Goal: Task Accomplishment & Management: Use online tool/utility

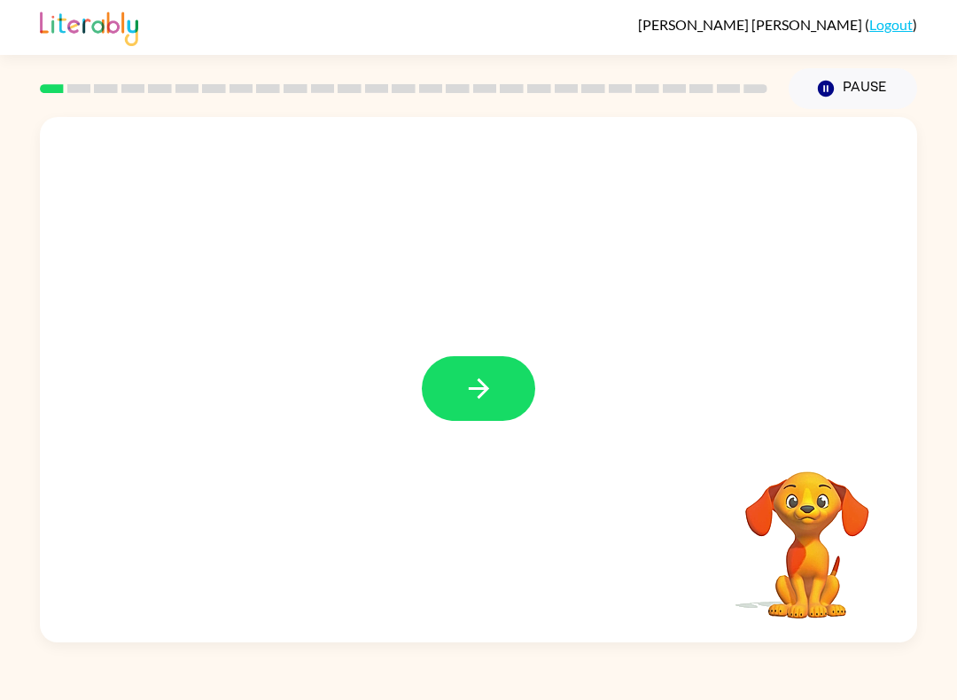
click at [441, 401] on button "button" at bounding box center [478, 388] width 113 height 65
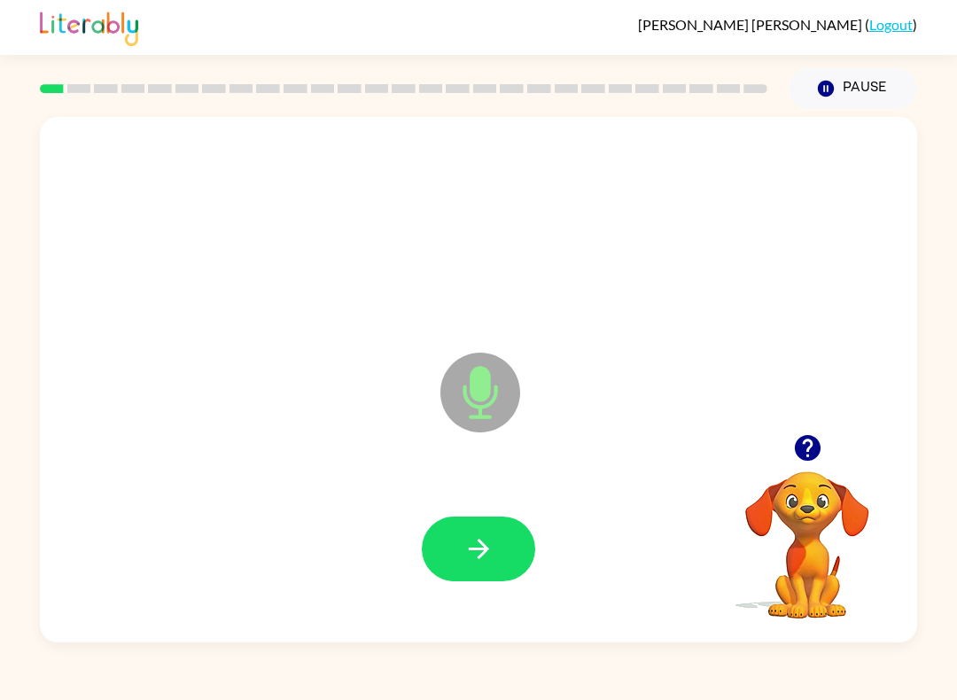
click at [460, 530] on button "button" at bounding box center [478, 549] width 113 height 65
click at [491, 558] on icon "button" at bounding box center [479, 549] width 31 height 31
click at [482, 567] on button "button" at bounding box center [478, 549] width 113 height 65
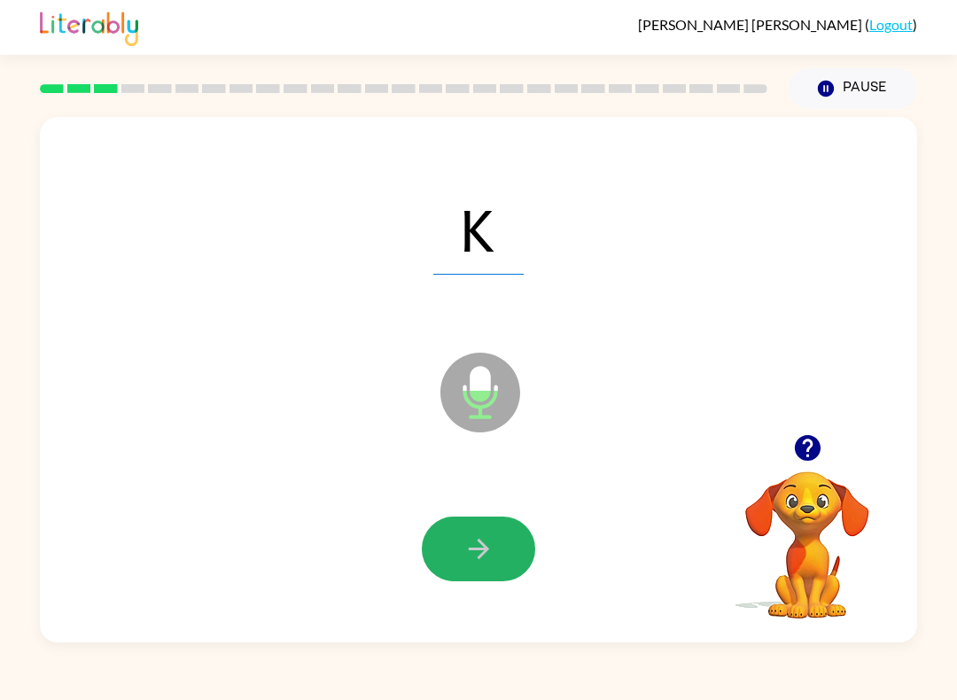
click at [465, 565] on icon "button" at bounding box center [479, 549] width 31 height 31
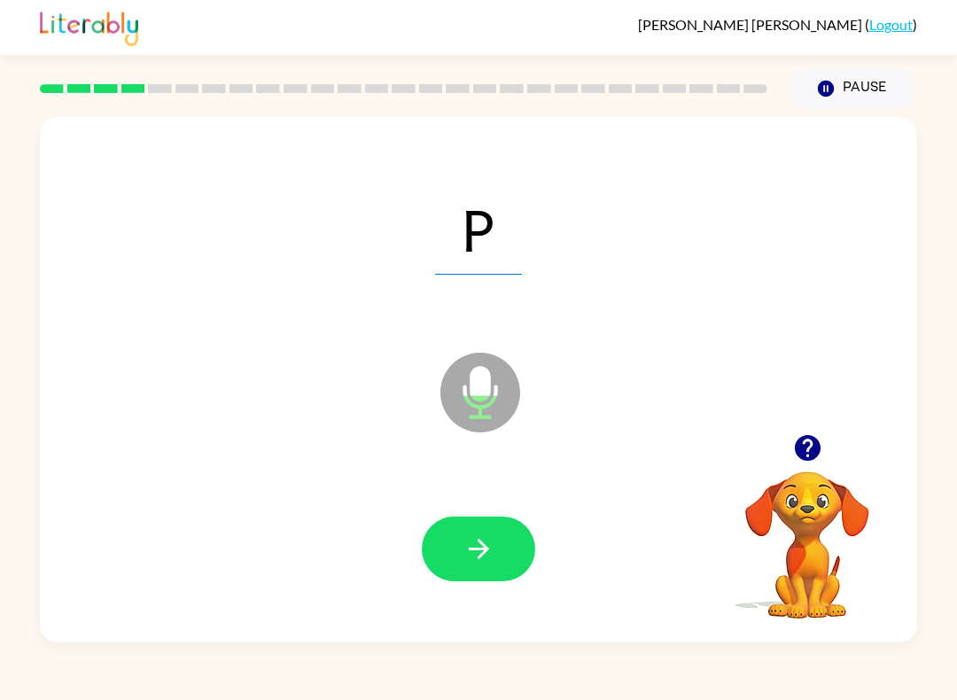
click at [466, 551] on icon "button" at bounding box center [479, 549] width 31 height 31
click at [489, 543] on icon "button" at bounding box center [479, 549] width 31 height 31
click at [475, 558] on icon "button" at bounding box center [479, 549] width 31 height 31
click at [470, 566] on button "button" at bounding box center [478, 549] width 113 height 65
click at [475, 567] on button "button" at bounding box center [478, 549] width 113 height 65
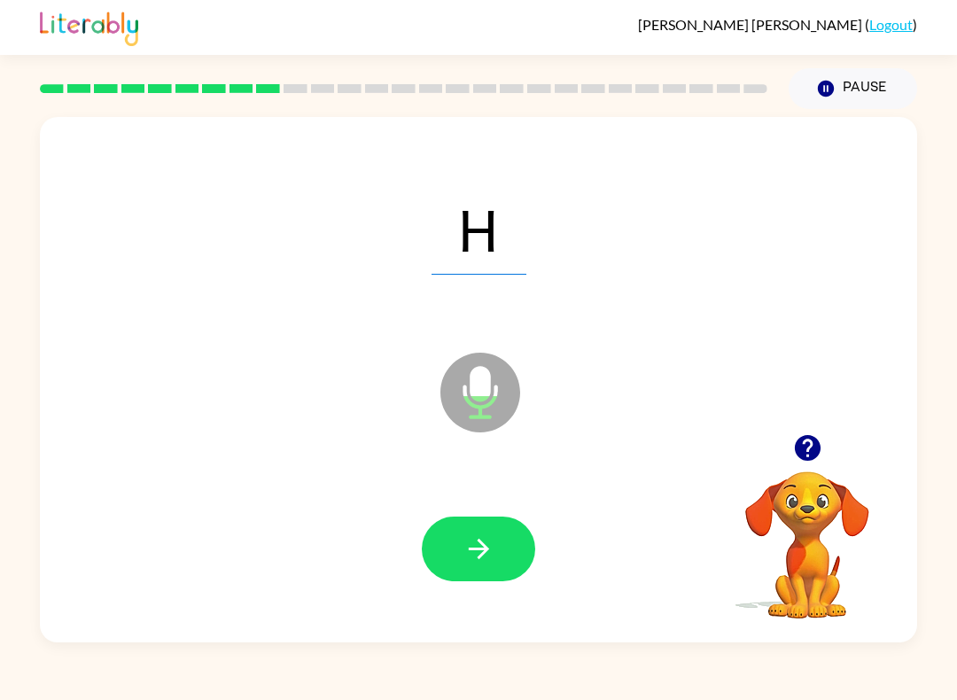
click at [480, 545] on icon "button" at bounding box center [479, 549] width 31 height 31
click at [477, 545] on icon "button" at bounding box center [479, 549] width 31 height 31
click at [479, 547] on icon "button" at bounding box center [479, 549] width 31 height 31
click at [469, 552] on icon "button" at bounding box center [479, 549] width 31 height 31
click at [487, 535] on icon "button" at bounding box center [479, 549] width 31 height 31
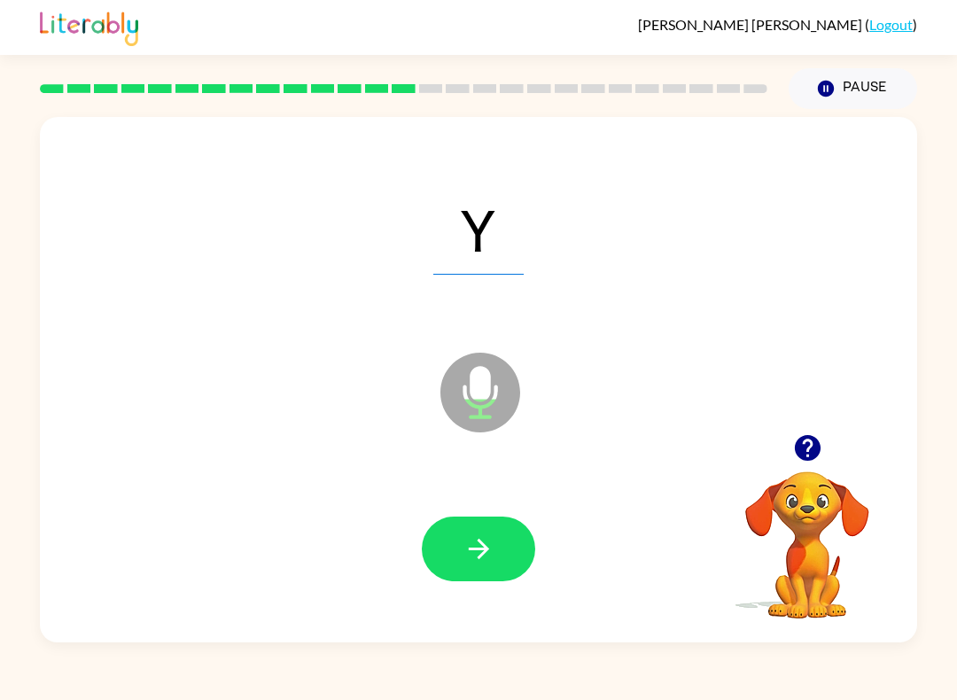
click at [480, 535] on icon "button" at bounding box center [479, 549] width 31 height 31
click at [487, 537] on icon "button" at bounding box center [479, 549] width 31 height 31
click at [483, 543] on icon "button" at bounding box center [479, 549] width 31 height 31
click at [472, 550] on icon "button" at bounding box center [478, 549] width 20 height 20
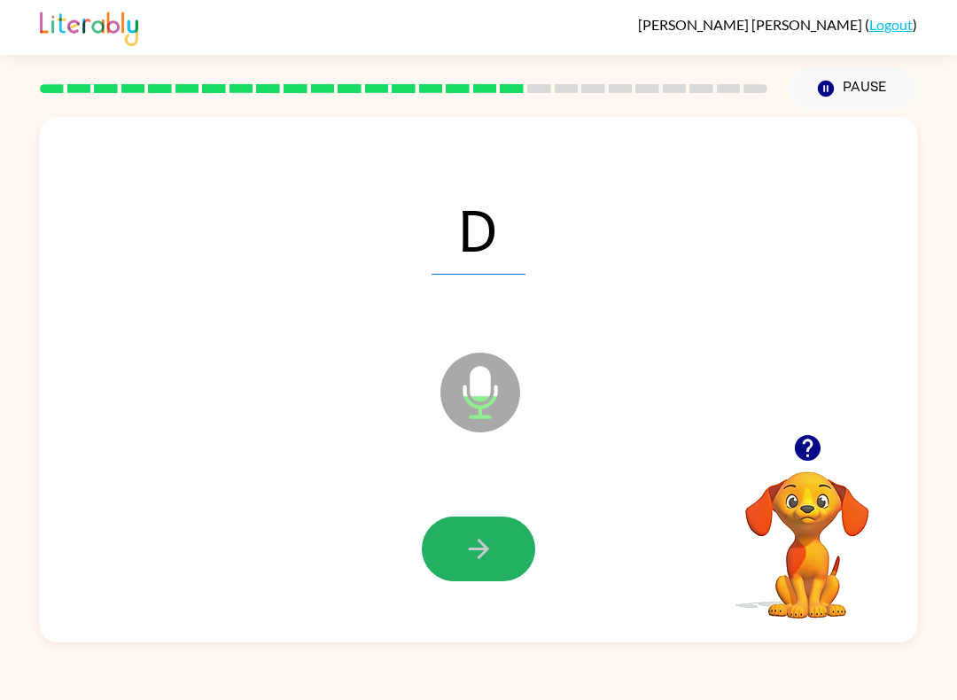
click at [472, 548] on icon "button" at bounding box center [479, 549] width 31 height 31
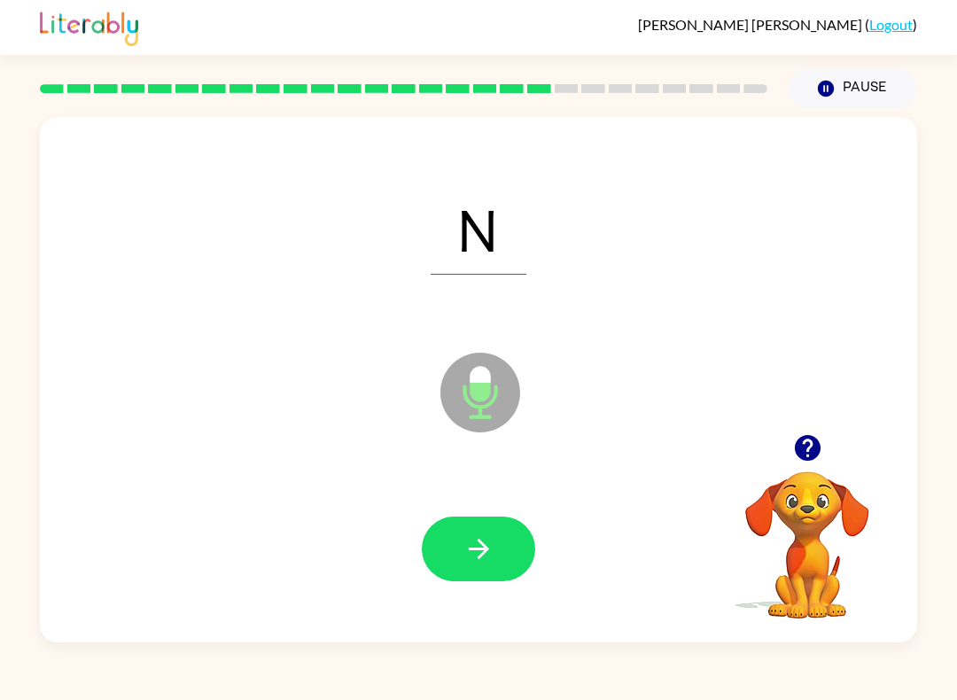
click at [479, 542] on icon "button" at bounding box center [478, 549] width 20 height 20
click at [477, 549] on icon "button" at bounding box center [479, 549] width 31 height 31
click at [474, 543] on icon "button" at bounding box center [479, 549] width 31 height 31
click at [472, 551] on icon "button" at bounding box center [479, 549] width 31 height 31
click at [475, 545] on icon "button" at bounding box center [479, 549] width 31 height 31
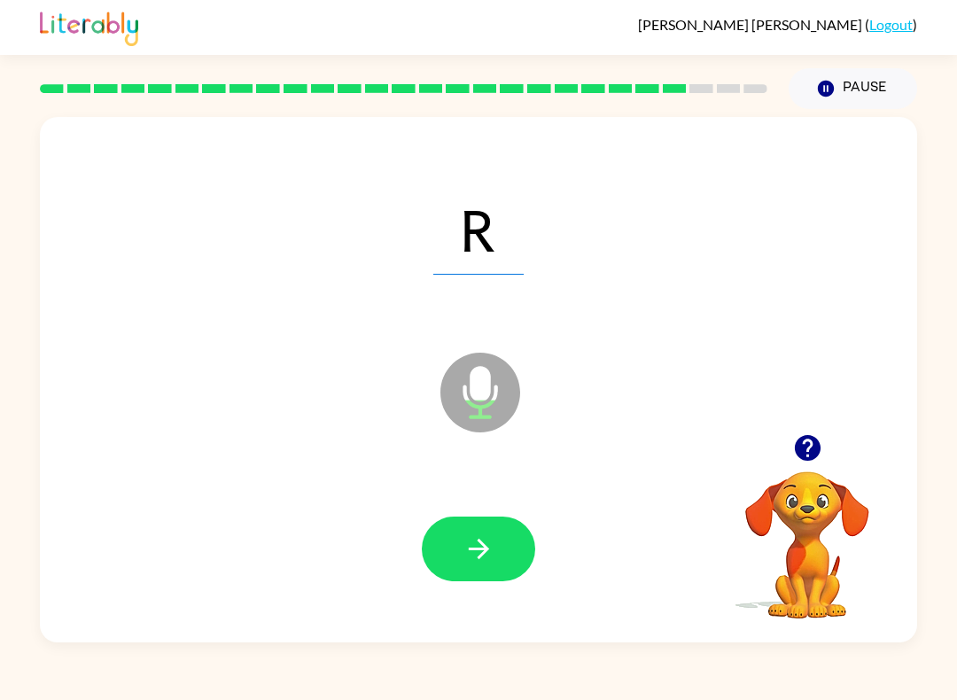
click at [473, 550] on icon "button" at bounding box center [478, 549] width 20 height 20
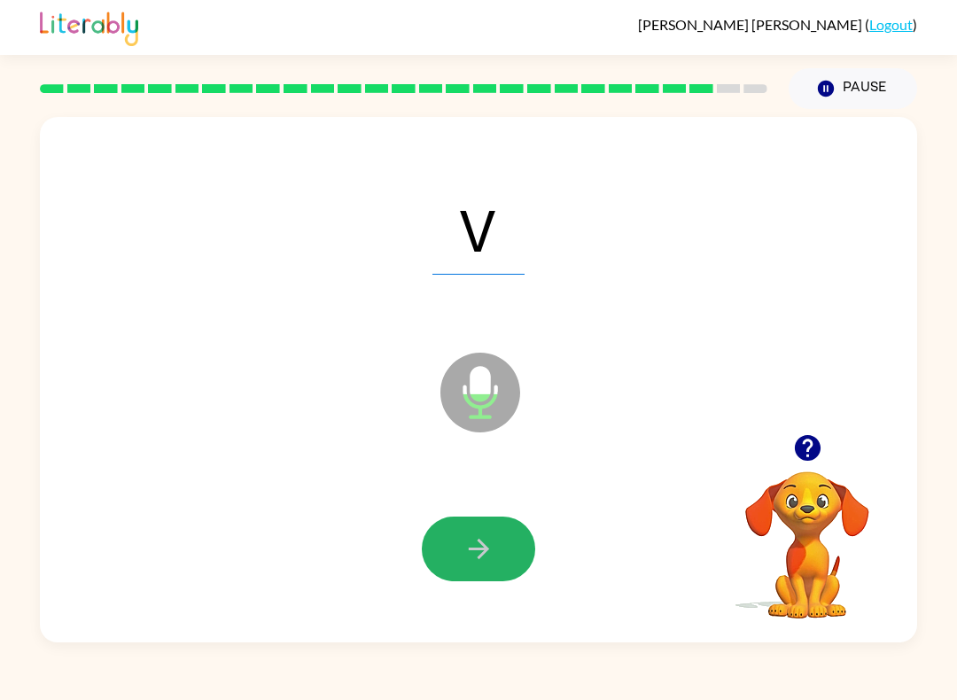
click at [472, 543] on icon "button" at bounding box center [479, 549] width 31 height 31
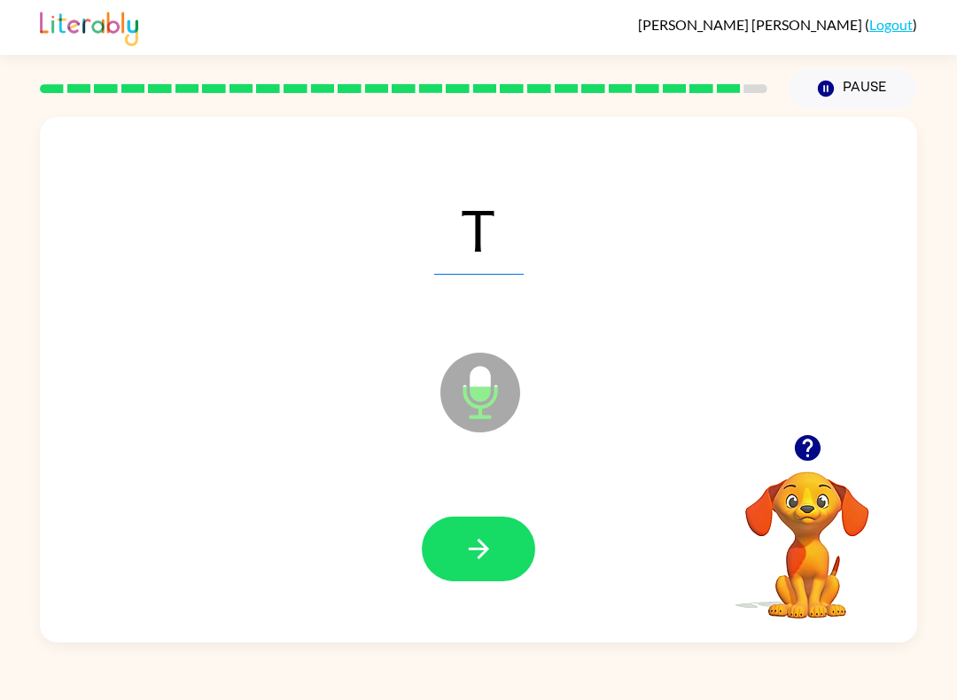
click at [476, 553] on icon "button" at bounding box center [479, 549] width 31 height 31
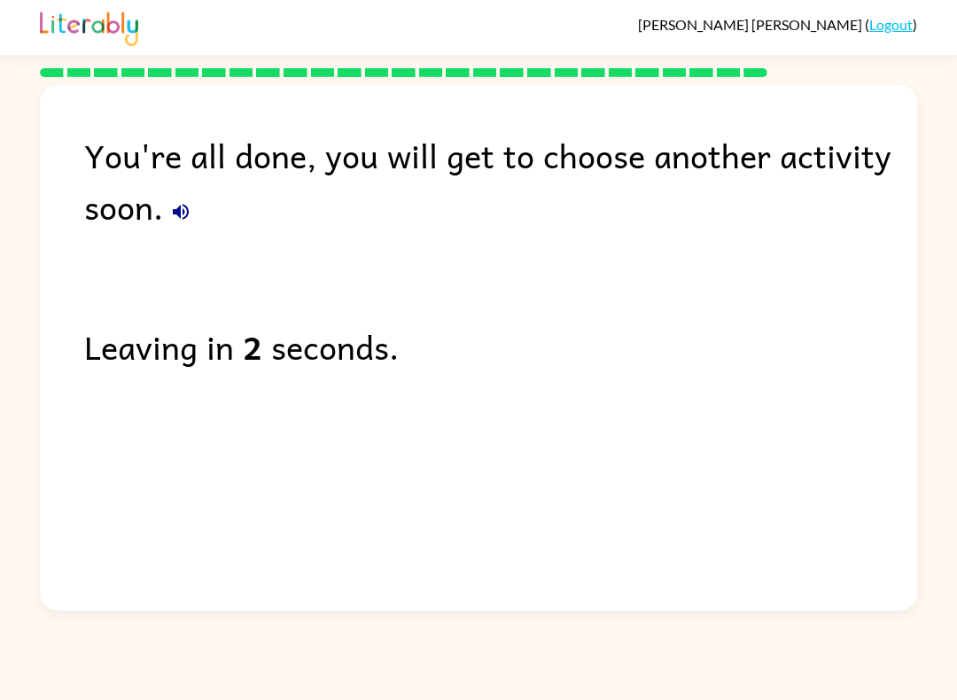
click at [904, 20] on link "Logout" at bounding box center [891, 24] width 43 height 17
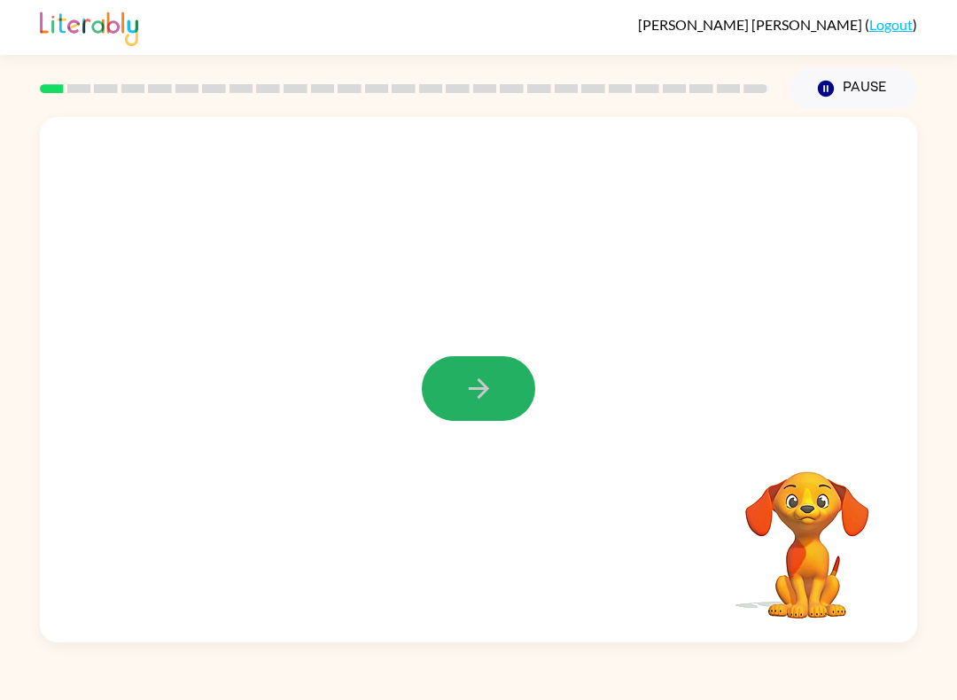
click at [491, 376] on icon "button" at bounding box center [479, 388] width 31 height 31
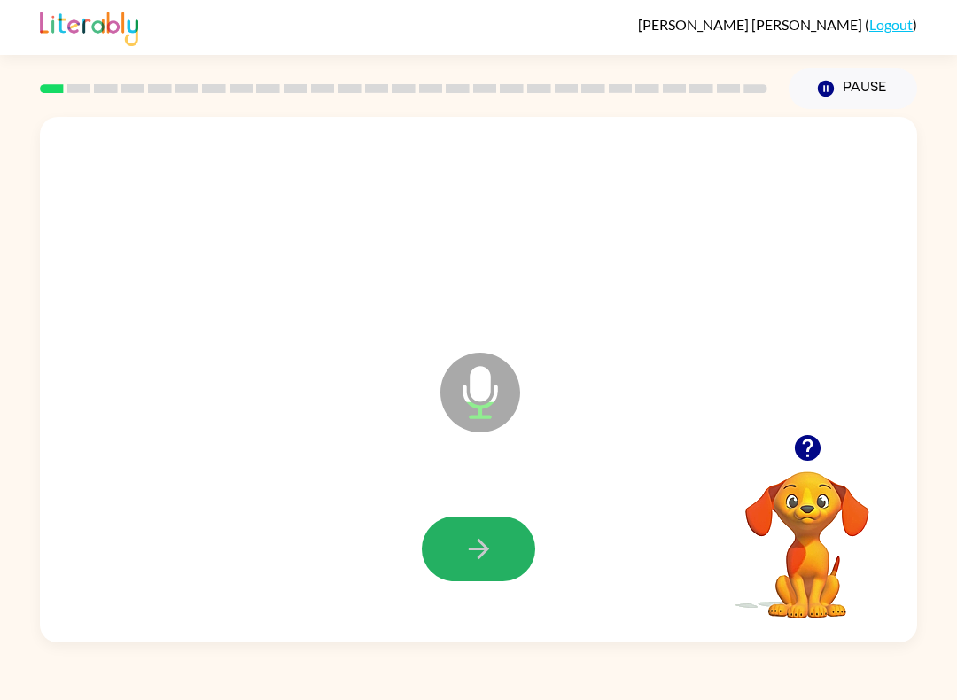
click at [475, 544] on icon "button" at bounding box center [479, 549] width 31 height 31
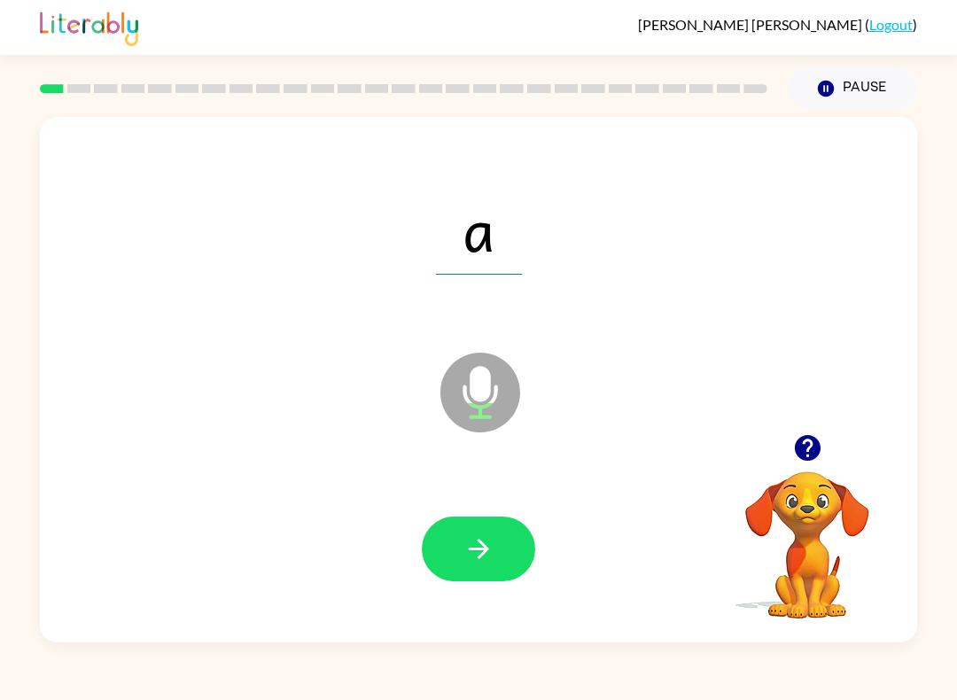
click at [502, 542] on button "button" at bounding box center [478, 549] width 113 height 65
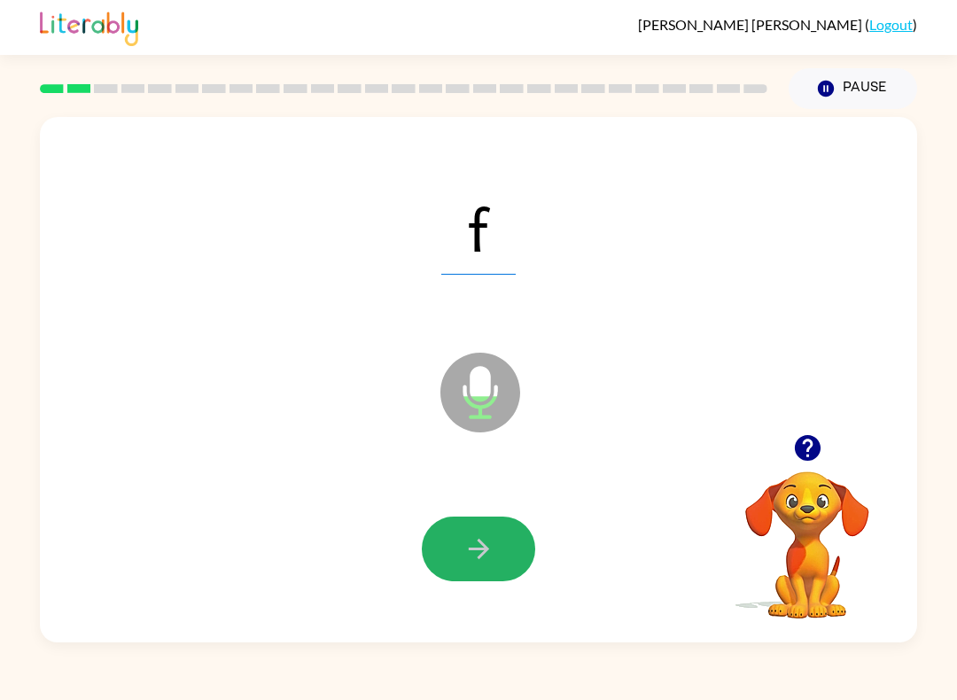
click at [506, 528] on button "button" at bounding box center [478, 549] width 113 height 65
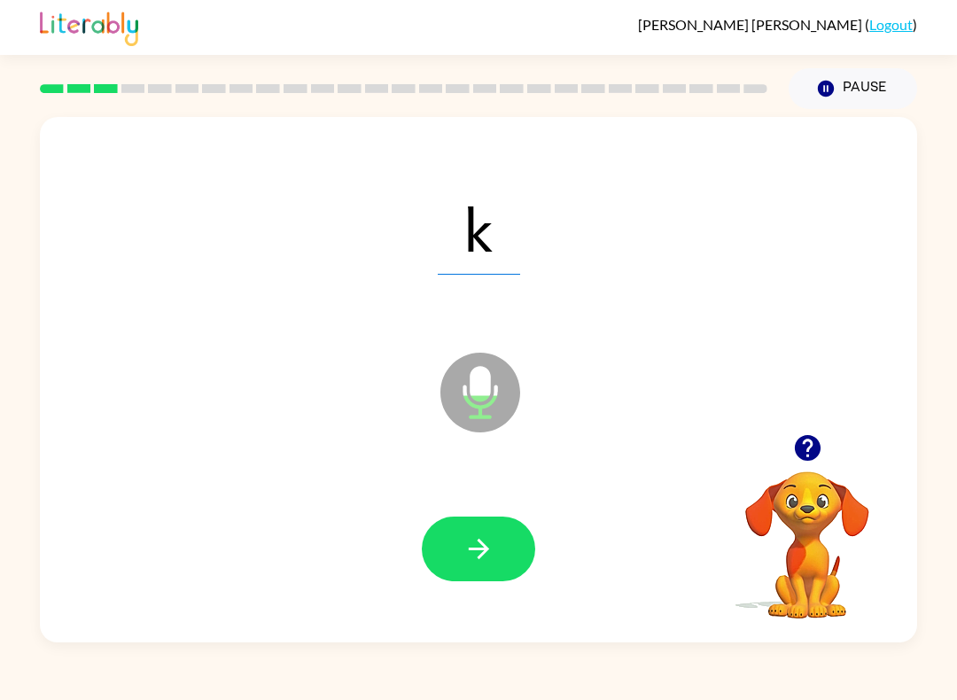
click at [491, 550] on icon "button" at bounding box center [479, 549] width 31 height 31
click at [467, 549] on icon "button" at bounding box center [479, 549] width 31 height 31
click at [493, 551] on icon "button" at bounding box center [479, 549] width 31 height 31
click at [493, 549] on icon "button" at bounding box center [479, 549] width 31 height 31
click at [482, 554] on icon "button" at bounding box center [478, 549] width 20 height 20
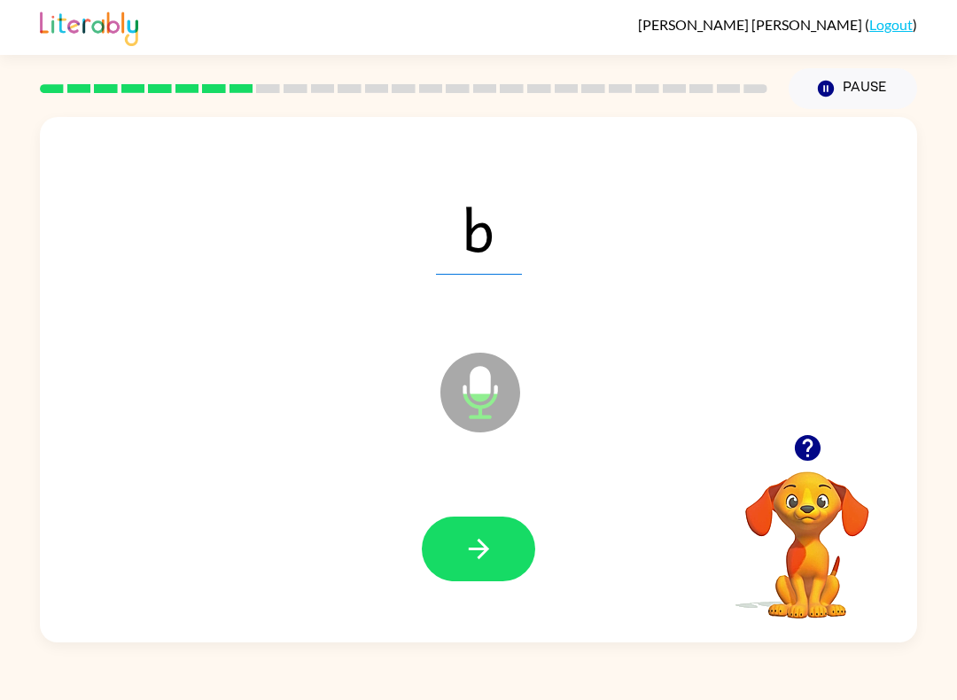
click at [493, 552] on icon "button" at bounding box center [479, 549] width 31 height 31
click at [467, 547] on icon "button" at bounding box center [479, 549] width 31 height 31
click at [464, 550] on icon "button" at bounding box center [479, 549] width 31 height 31
click at [464, 557] on icon "button" at bounding box center [479, 549] width 31 height 31
click at [467, 549] on icon "button" at bounding box center [479, 549] width 31 height 31
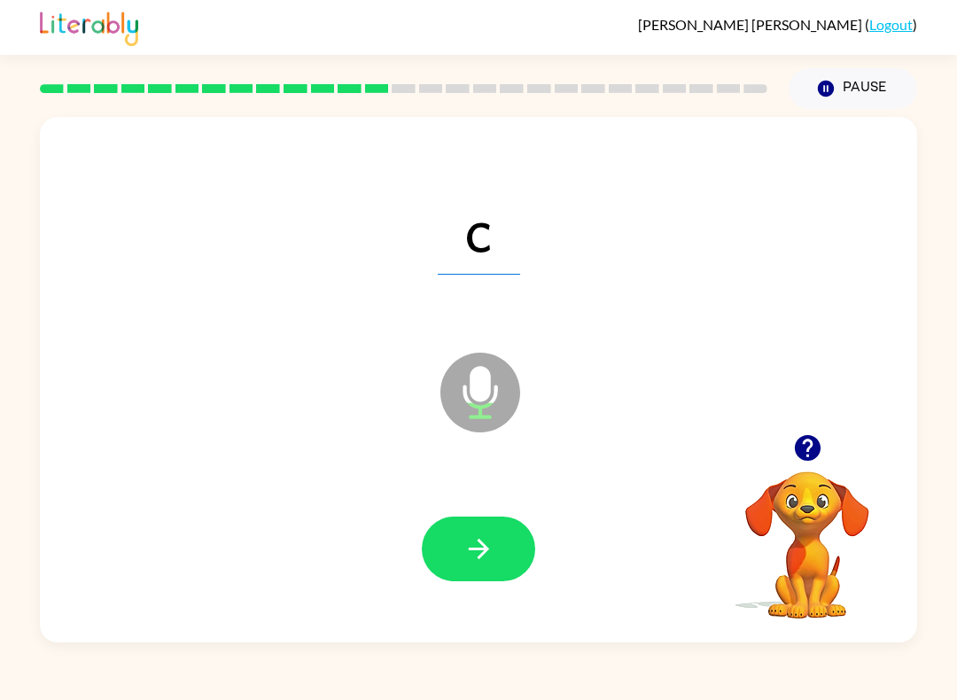
click at [459, 560] on button "button" at bounding box center [478, 549] width 113 height 65
click at [464, 556] on icon "button" at bounding box center [479, 549] width 31 height 31
click at [458, 556] on button "button" at bounding box center [478, 549] width 113 height 65
click at [468, 546] on icon "button" at bounding box center [479, 549] width 31 height 31
click at [471, 549] on icon "button" at bounding box center [479, 549] width 31 height 31
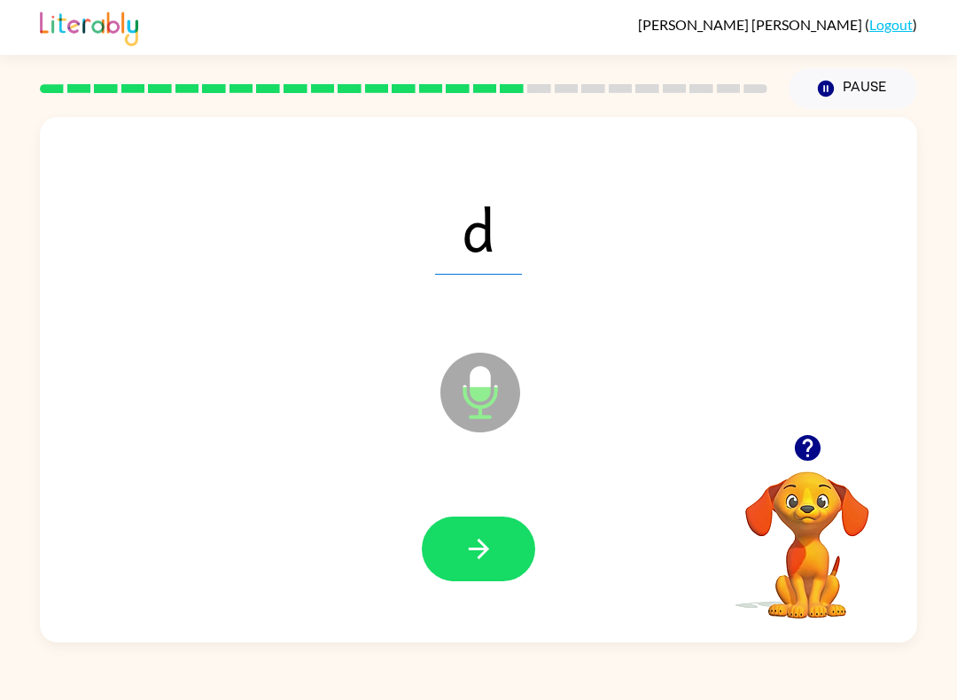
click at [470, 542] on icon "button" at bounding box center [479, 549] width 31 height 31
click at [469, 547] on icon "button" at bounding box center [479, 549] width 31 height 31
click at [464, 543] on icon "button" at bounding box center [479, 549] width 31 height 31
click at [460, 550] on button "button" at bounding box center [478, 549] width 113 height 65
click at [462, 556] on button "button" at bounding box center [478, 549] width 113 height 65
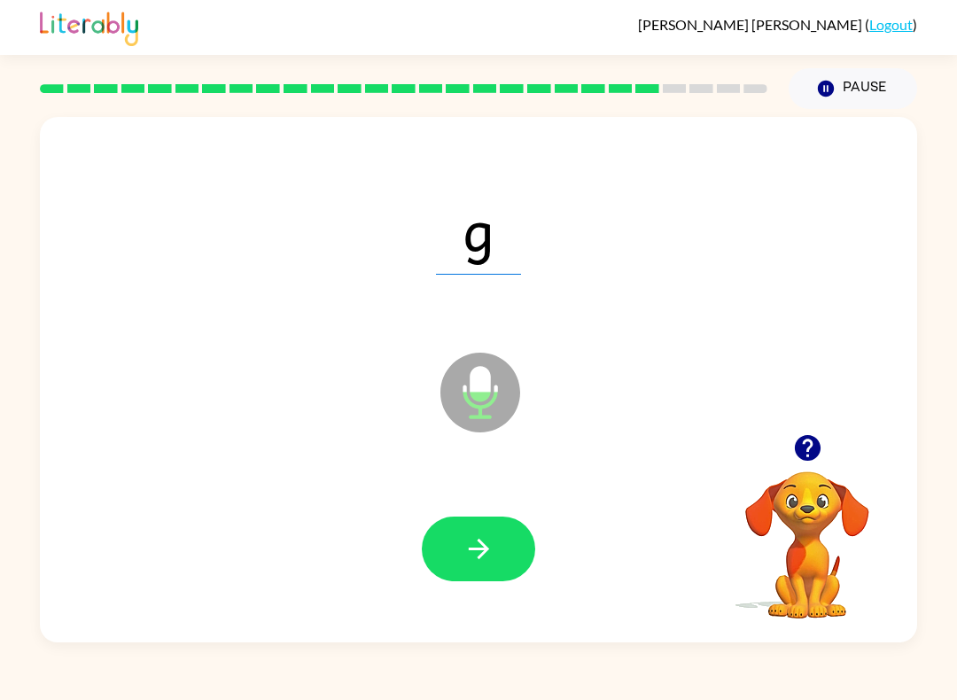
click at [462, 551] on button "button" at bounding box center [478, 549] width 113 height 65
click at [464, 554] on icon "button" at bounding box center [479, 549] width 31 height 31
click at [464, 548] on icon "button" at bounding box center [479, 549] width 31 height 31
click at [456, 574] on button "button" at bounding box center [478, 549] width 113 height 65
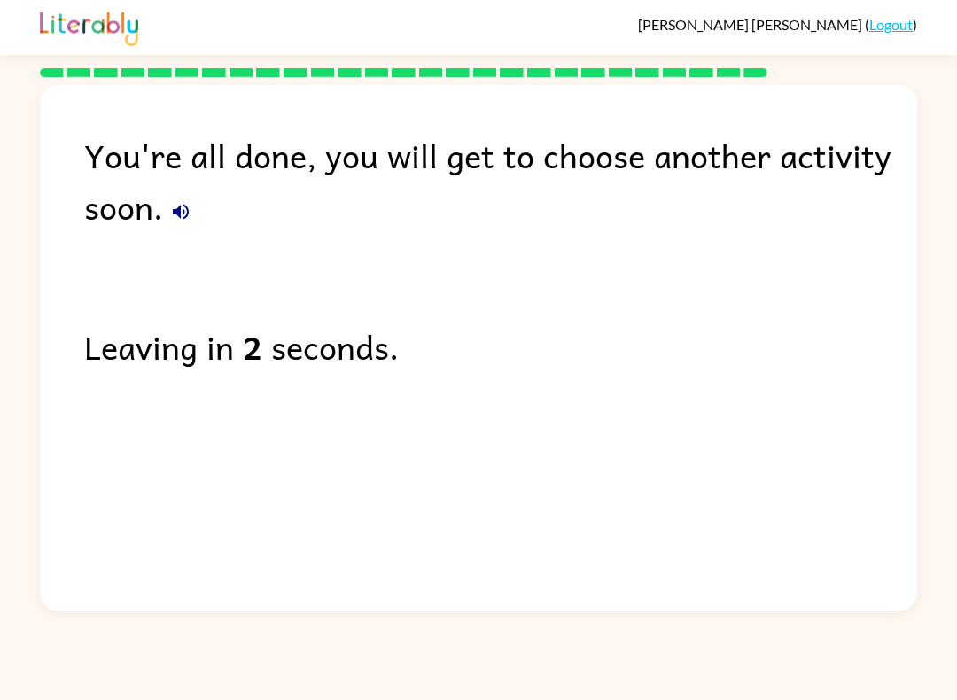
click at [877, 18] on link "Logout" at bounding box center [891, 24] width 43 height 17
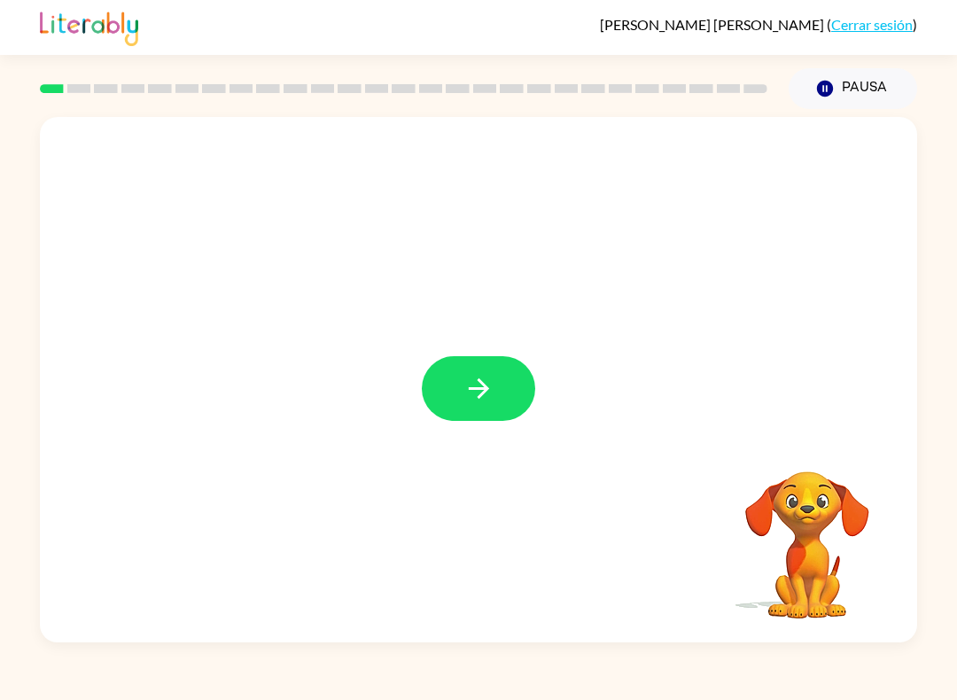
click at [511, 378] on button "button" at bounding box center [478, 388] width 113 height 65
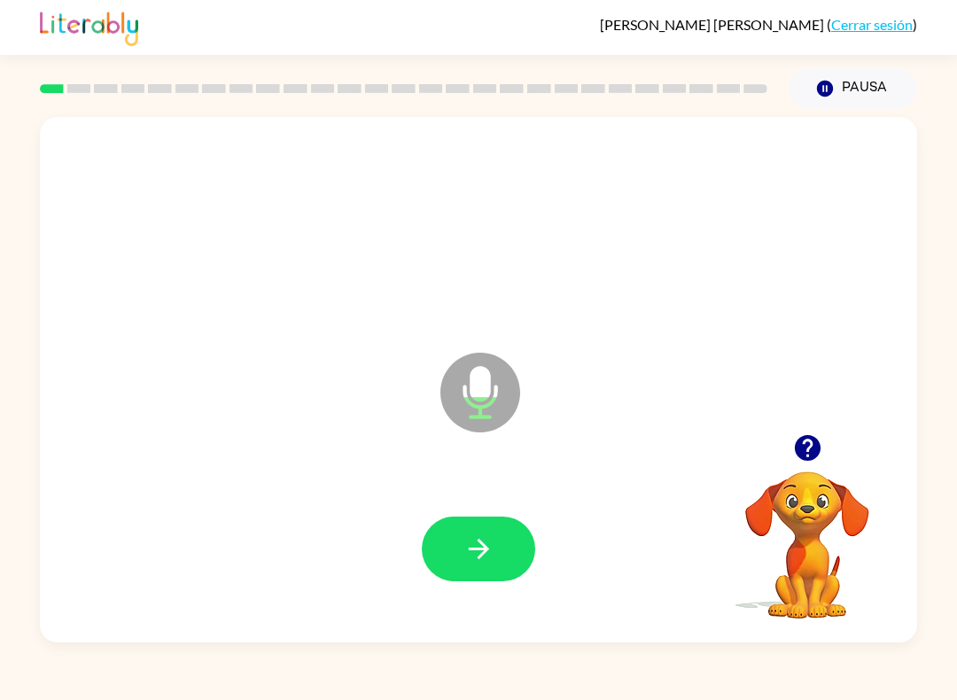
click at [482, 550] on icon "button" at bounding box center [478, 549] width 20 height 20
click at [489, 552] on icon "button" at bounding box center [479, 549] width 31 height 31
click at [492, 553] on icon "button" at bounding box center [479, 549] width 31 height 31
click at [492, 546] on icon "button" at bounding box center [479, 549] width 31 height 31
click at [496, 535] on button "button" at bounding box center [478, 549] width 113 height 65
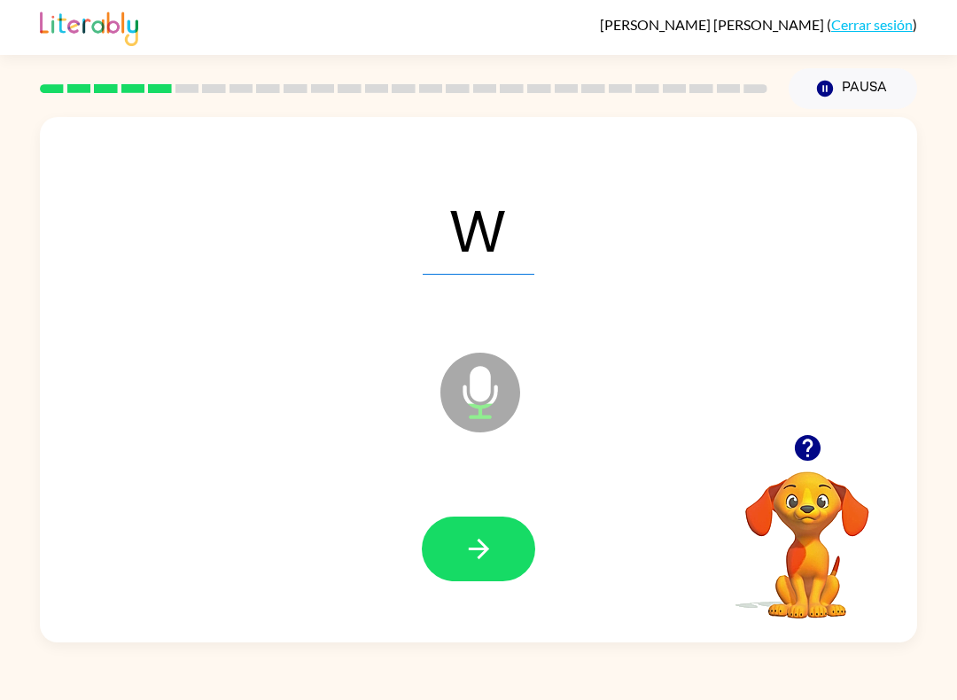
click at [491, 533] on button "button" at bounding box center [478, 549] width 113 height 65
click at [491, 542] on icon "button" at bounding box center [479, 549] width 31 height 31
click at [485, 542] on icon "button" at bounding box center [479, 549] width 31 height 31
click at [488, 538] on icon "button" at bounding box center [479, 549] width 31 height 31
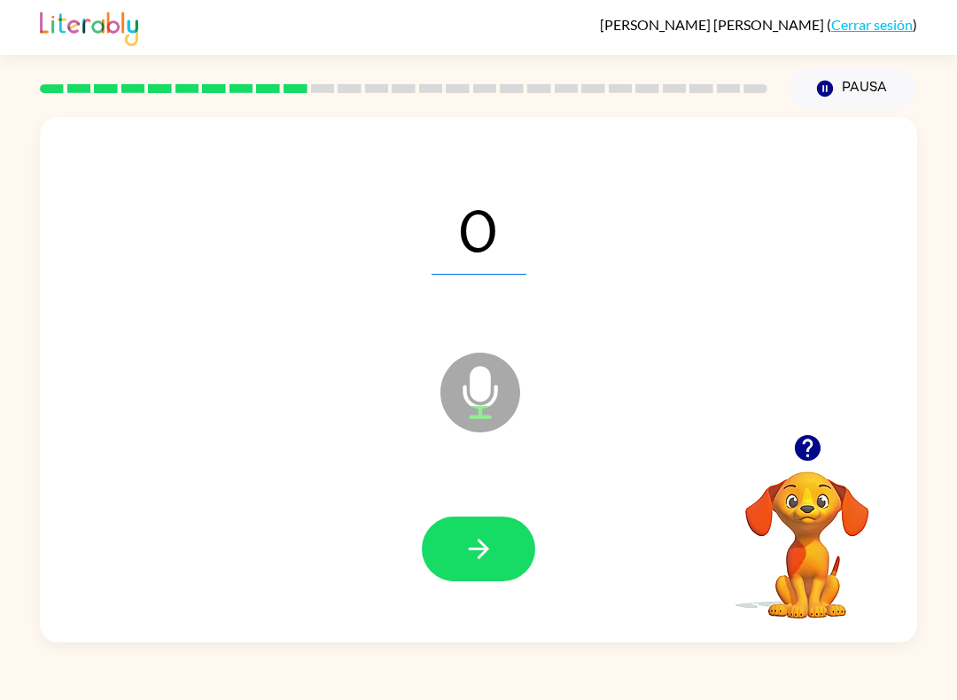
click at [865, 83] on button "Pausa Pausa" at bounding box center [853, 88] width 129 height 41
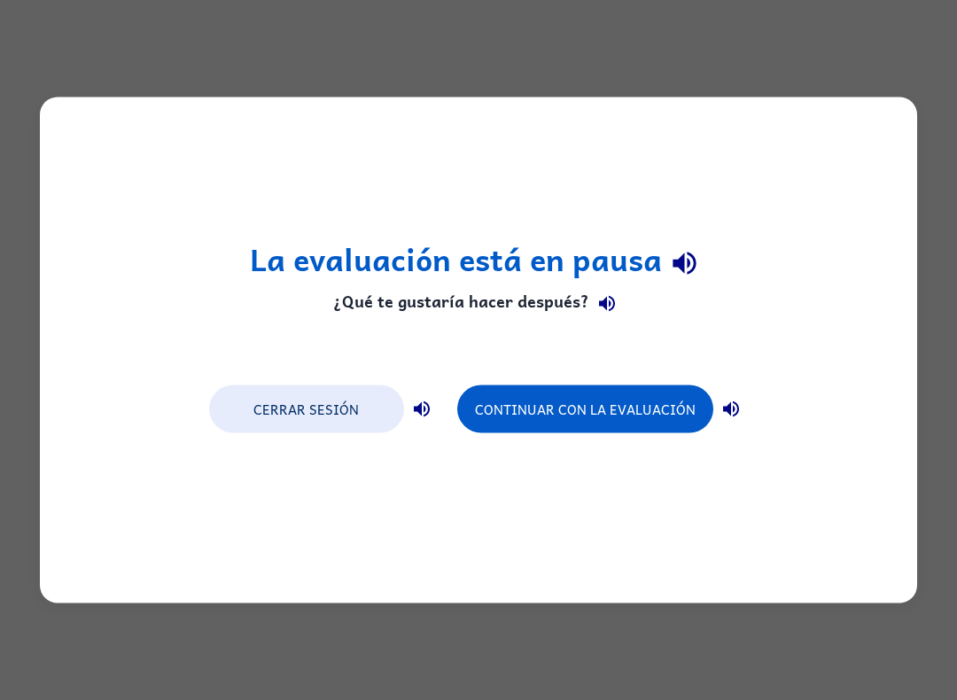
click at [309, 684] on div "La evaluación está en pausa ¿Qué te gustaría hacer después? Cerrar sesión Conti…" at bounding box center [478, 350] width 957 height 700
click at [290, 689] on div "La evaluación está en pausa ¿Qué te gustaría hacer después? Cerrar sesión Conti…" at bounding box center [478, 350] width 957 height 700
click at [262, 691] on div "La evaluación está en pausa ¿Qué te gustaría hacer después? Cerrar sesión Conti…" at bounding box center [478, 350] width 957 height 700
click at [650, 417] on button "Continuar con la evaluación" at bounding box center [585, 410] width 256 height 48
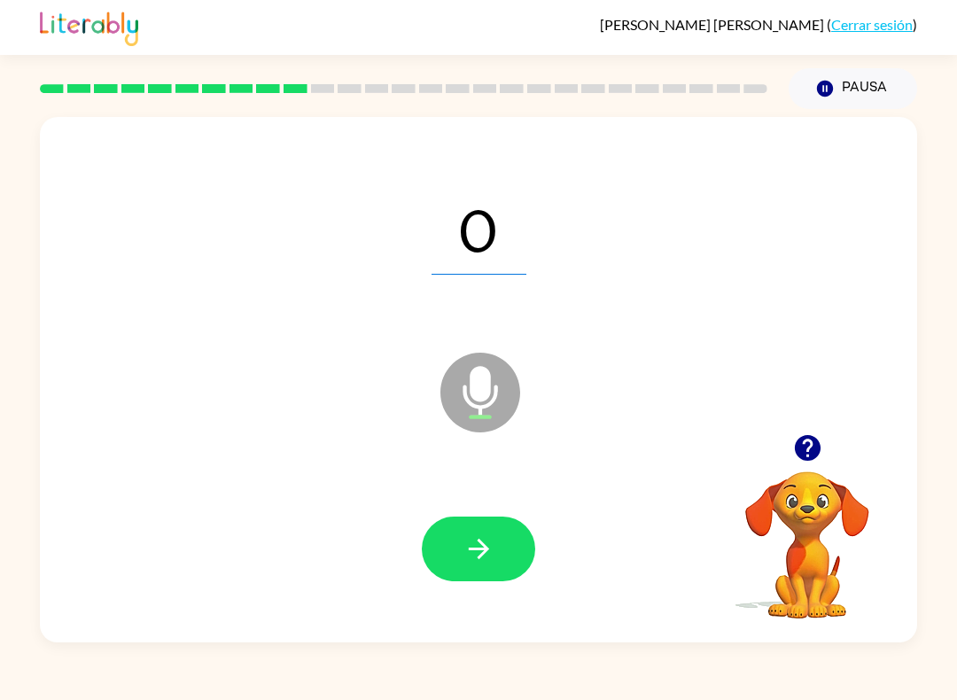
click at [508, 530] on button "button" at bounding box center [478, 549] width 113 height 65
click at [473, 550] on icon "button" at bounding box center [478, 549] width 20 height 20
click at [481, 544] on icon "button" at bounding box center [478, 549] width 20 height 20
click at [481, 535] on icon "button" at bounding box center [479, 549] width 31 height 31
click at [478, 550] on icon "button" at bounding box center [478, 549] width 20 height 20
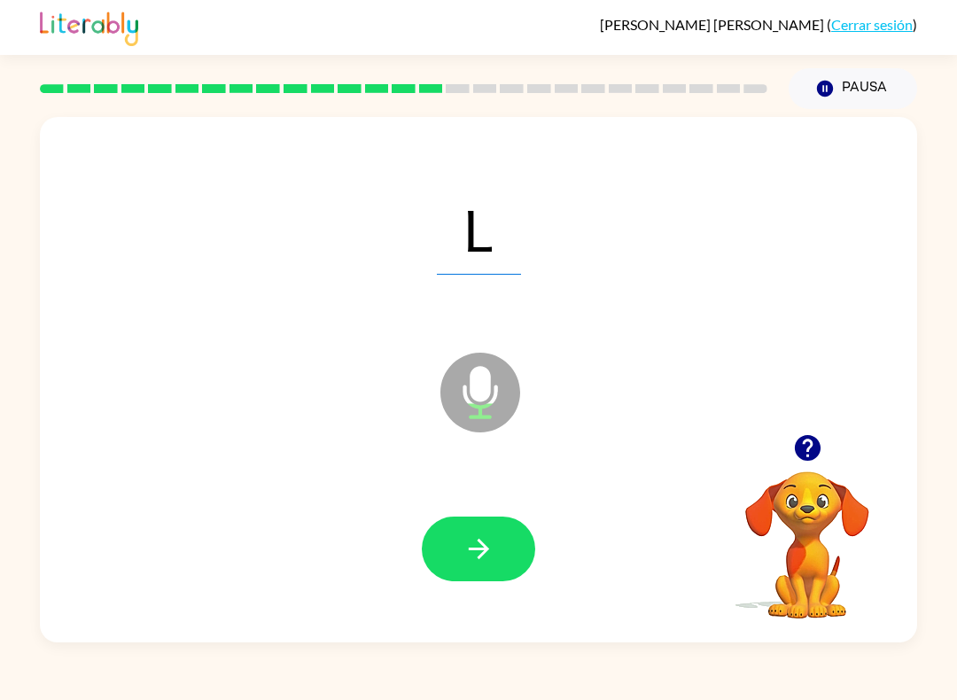
click at [484, 550] on icon "button" at bounding box center [478, 549] width 20 height 20
click at [535, 222] on span "Qu" at bounding box center [479, 229] width 129 height 92
click at [518, 520] on button "button" at bounding box center [478, 549] width 113 height 65
click at [485, 539] on icon "button" at bounding box center [479, 549] width 31 height 31
click at [483, 528] on button "button" at bounding box center [478, 549] width 113 height 65
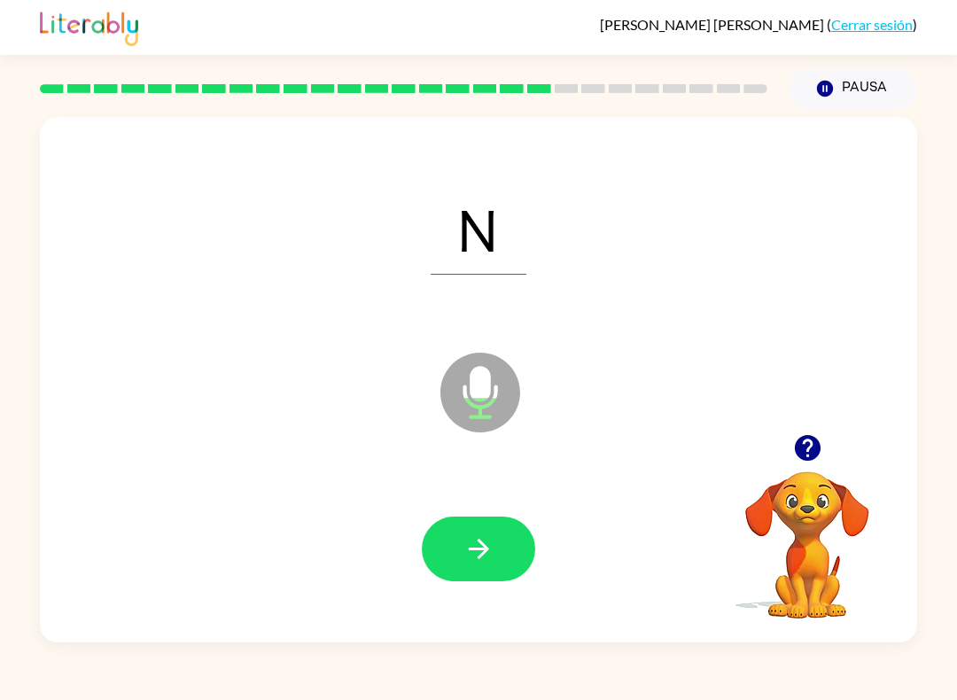
click at [470, 550] on icon "button" at bounding box center [478, 549] width 20 height 20
click at [483, 550] on icon "button" at bounding box center [478, 549] width 20 height 20
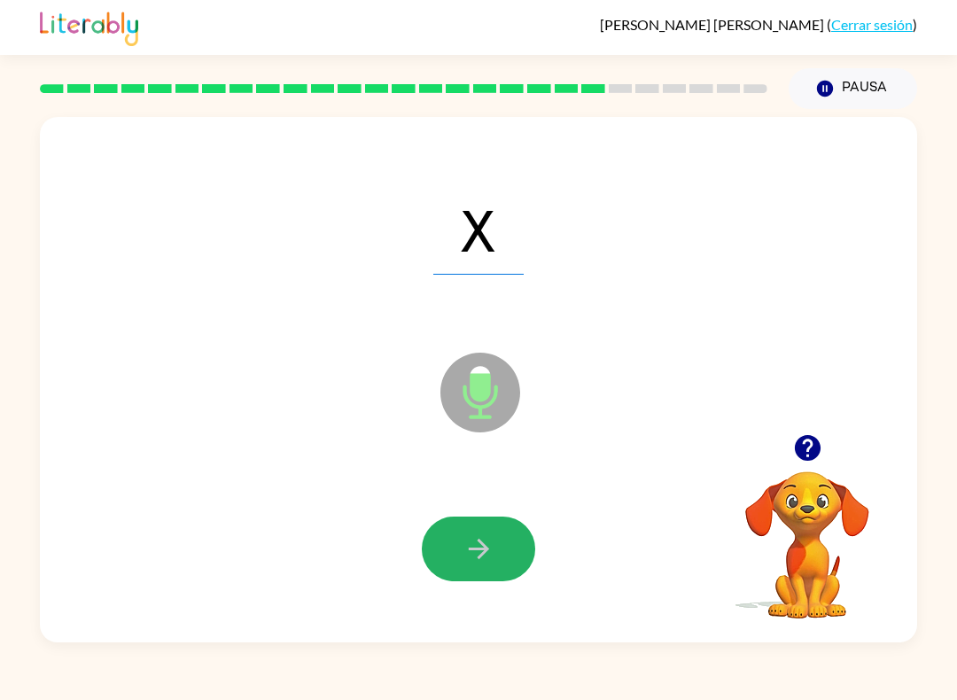
click at [478, 541] on icon "button" at bounding box center [479, 549] width 31 height 31
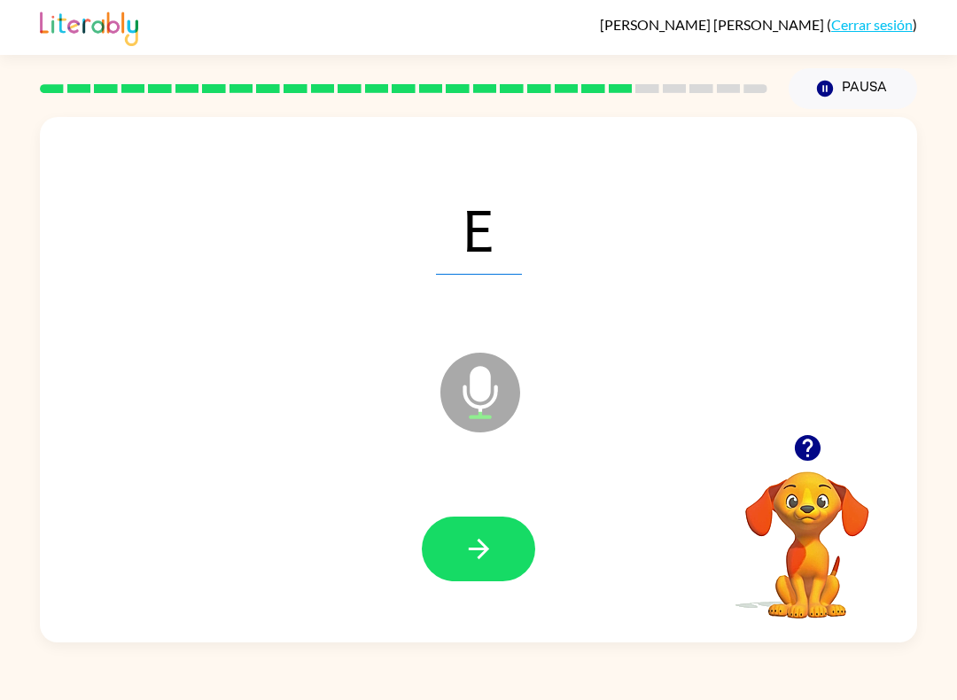
click at [480, 541] on icon "button" at bounding box center [478, 549] width 20 height 20
click at [472, 547] on icon "button" at bounding box center [479, 549] width 31 height 31
click at [471, 557] on icon "button" at bounding box center [479, 549] width 31 height 31
click at [472, 549] on icon "button" at bounding box center [479, 549] width 31 height 31
click at [470, 558] on icon "button" at bounding box center [479, 549] width 31 height 31
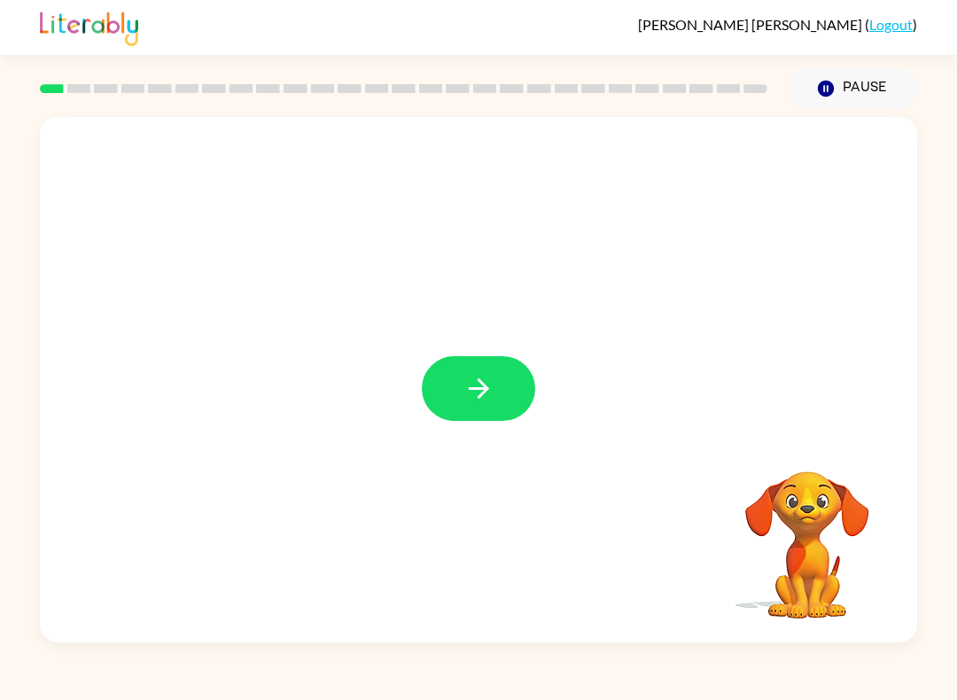
click at [516, 373] on button "button" at bounding box center [478, 388] width 113 height 65
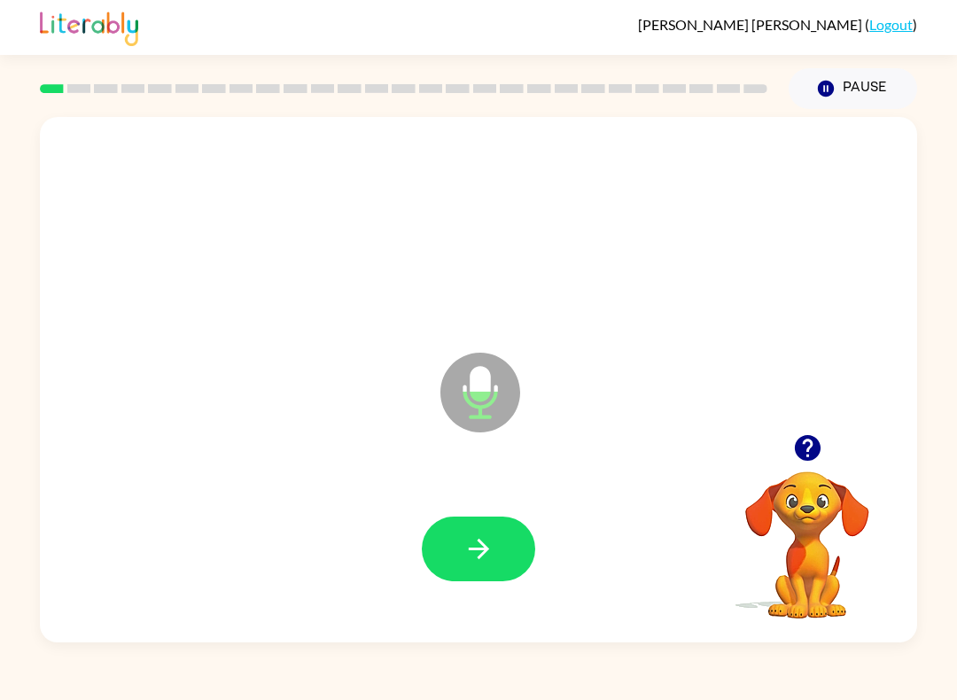
click at [490, 561] on icon "button" at bounding box center [479, 549] width 31 height 31
click at [492, 556] on icon "button" at bounding box center [479, 549] width 31 height 31
click at [490, 556] on icon "button" at bounding box center [479, 549] width 31 height 31
click at [512, 550] on button "button" at bounding box center [478, 549] width 113 height 65
click at [496, 543] on button "button" at bounding box center [478, 549] width 113 height 65
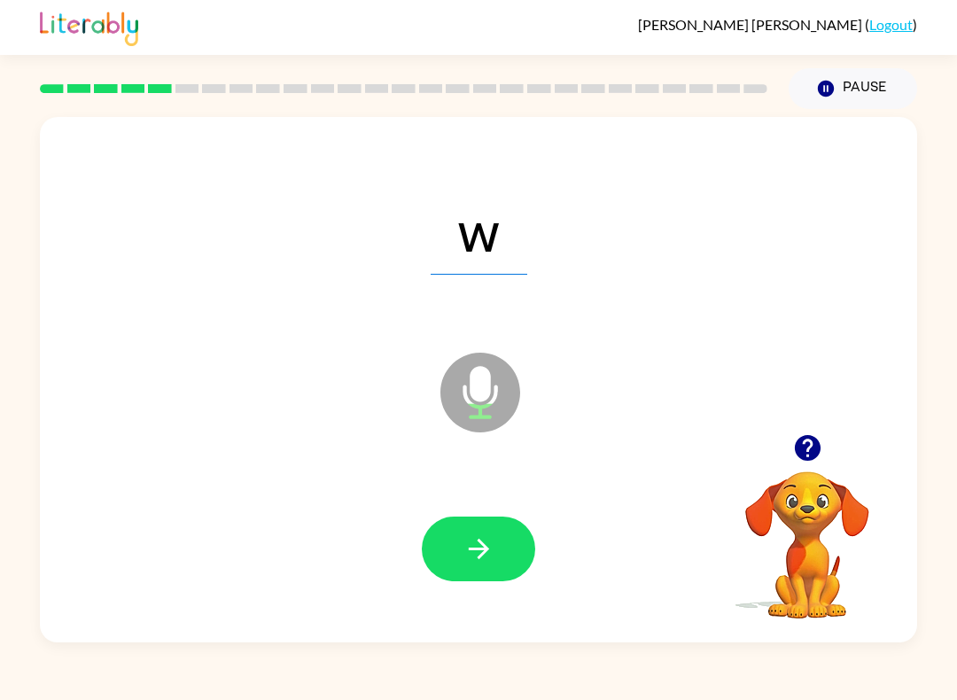
click at [491, 542] on icon "button" at bounding box center [479, 549] width 31 height 31
click at [494, 539] on icon "button" at bounding box center [479, 549] width 31 height 31
click at [486, 564] on icon "button" at bounding box center [479, 549] width 31 height 31
click at [492, 547] on icon "button" at bounding box center [479, 549] width 31 height 31
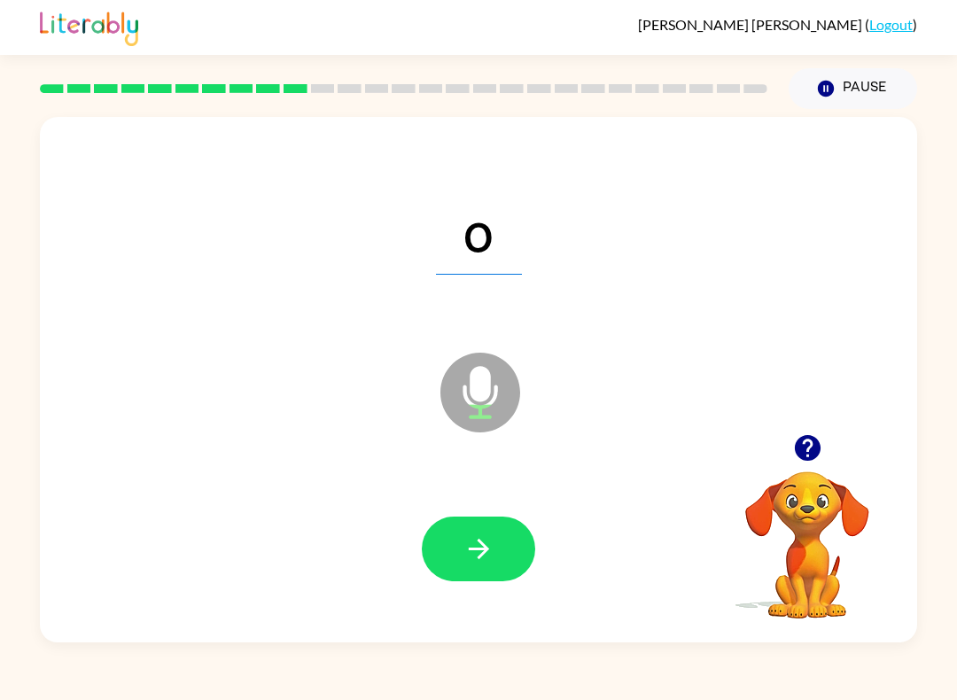
click at [471, 559] on icon "button" at bounding box center [479, 549] width 31 height 31
click at [488, 535] on icon "button" at bounding box center [479, 549] width 31 height 31
click at [488, 537] on icon "button" at bounding box center [479, 549] width 31 height 31
click at [487, 545] on icon "button" at bounding box center [479, 549] width 31 height 31
click at [491, 535] on icon "button" at bounding box center [479, 549] width 31 height 31
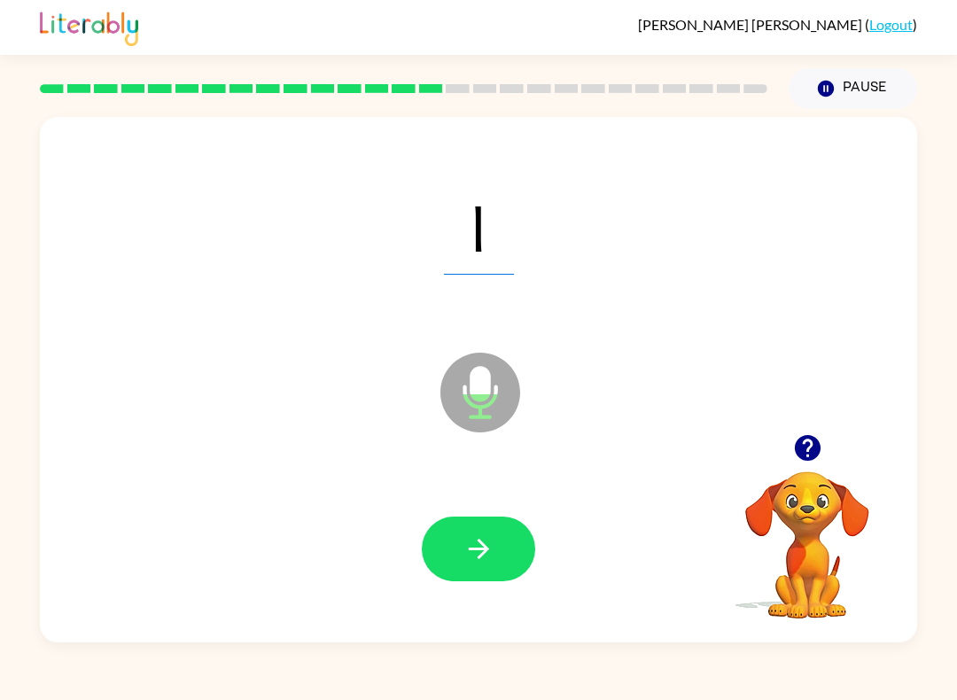
click at [483, 553] on icon "button" at bounding box center [478, 549] width 20 height 20
click at [491, 554] on icon "button" at bounding box center [479, 549] width 31 height 31
click at [503, 551] on button "button" at bounding box center [478, 549] width 113 height 65
click at [498, 553] on button "button" at bounding box center [478, 549] width 113 height 65
click at [458, 577] on button "button" at bounding box center [478, 549] width 113 height 65
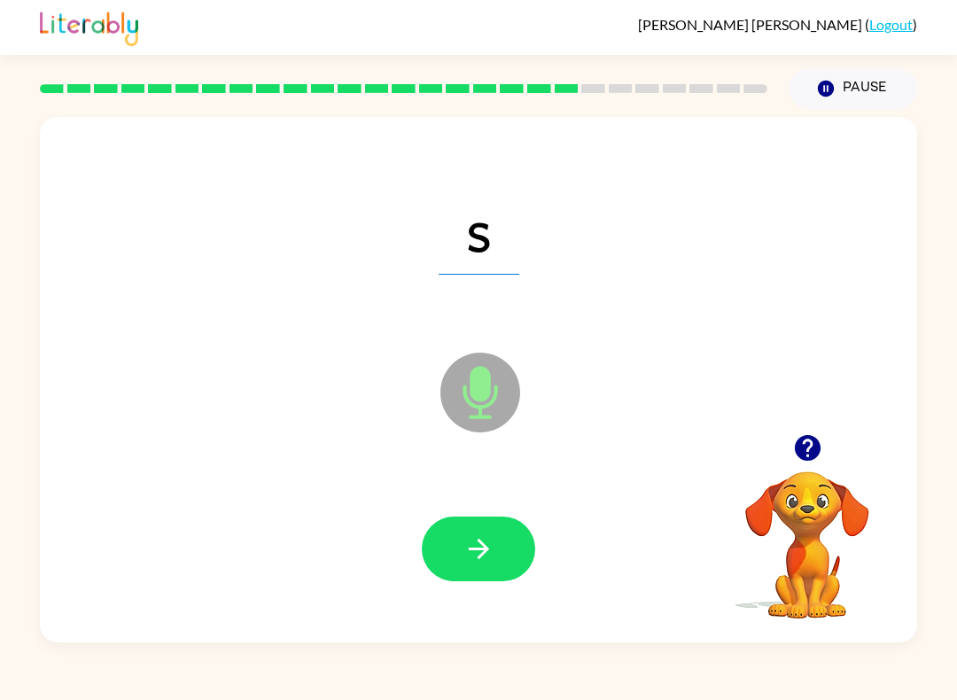
click at [484, 549] on icon "button" at bounding box center [479, 549] width 31 height 31
click at [477, 550] on icon "button" at bounding box center [478, 549] width 20 height 20
click at [479, 539] on icon "button" at bounding box center [479, 549] width 31 height 31
click at [485, 545] on icon "button" at bounding box center [479, 549] width 31 height 31
click at [496, 531] on button "button" at bounding box center [478, 549] width 113 height 65
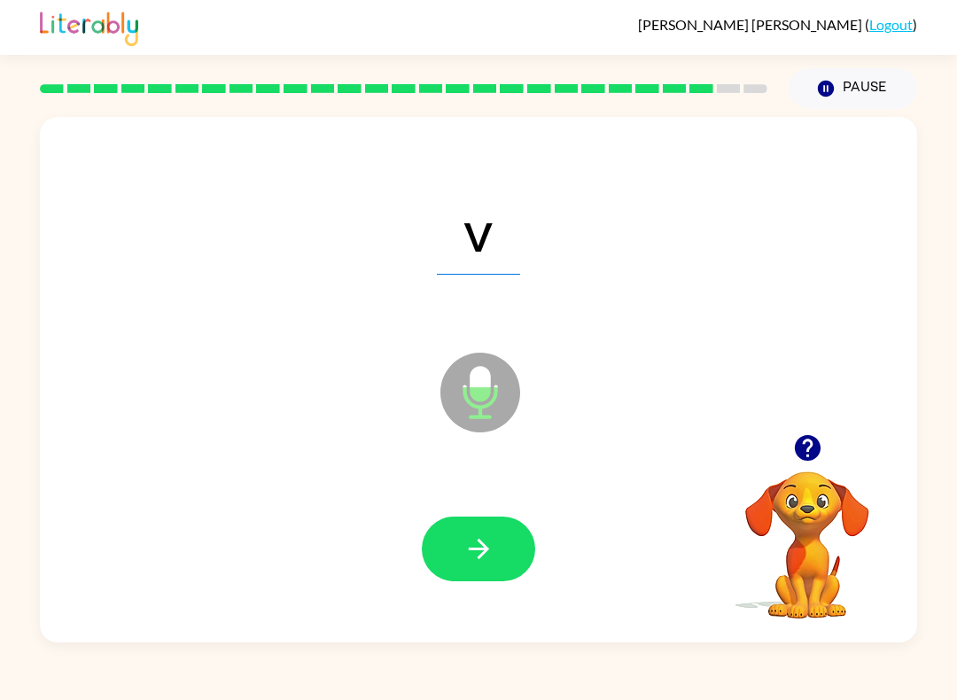
click at [472, 558] on icon "button" at bounding box center [479, 549] width 31 height 31
click at [476, 555] on icon "button" at bounding box center [479, 549] width 31 height 31
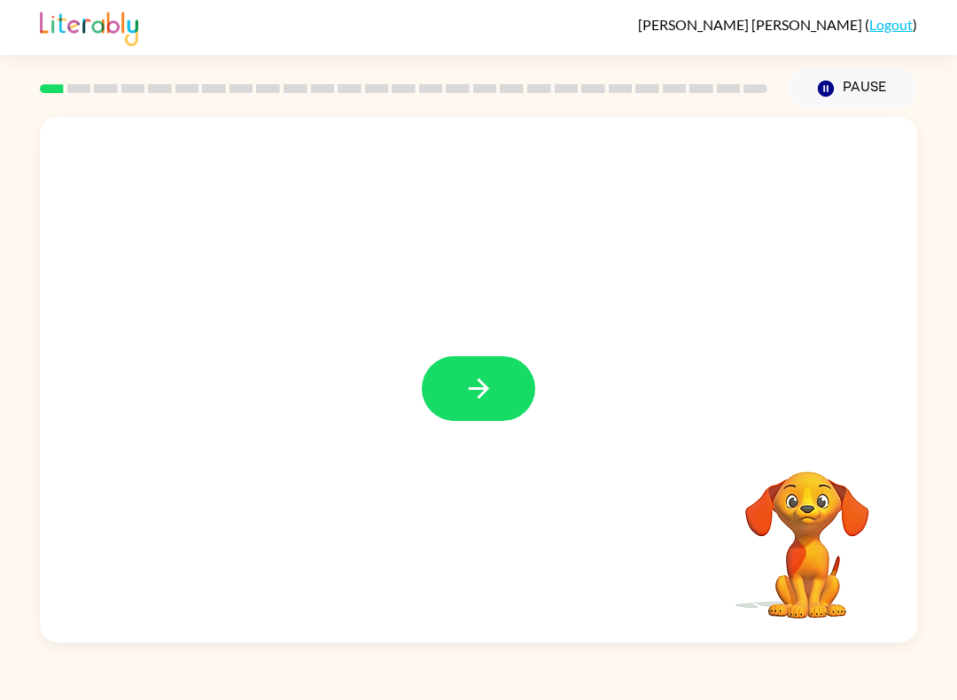
click at [442, 347] on div at bounding box center [479, 380] width 878 height 526
click at [465, 380] on icon "button" at bounding box center [479, 388] width 31 height 31
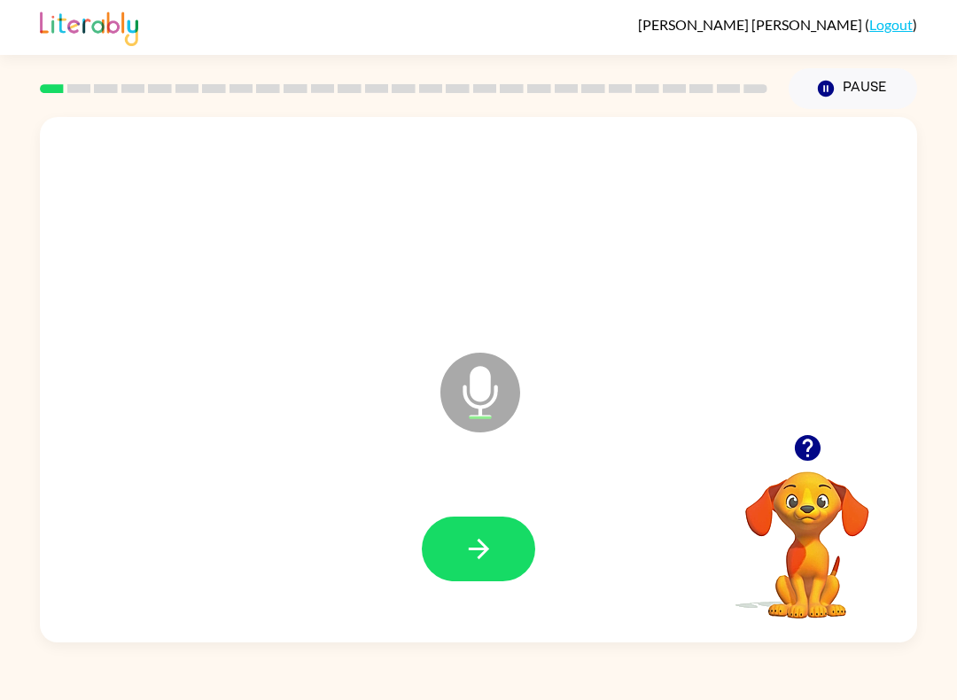
click at [476, 513] on div at bounding box center [479, 549] width 842 height 152
click at [488, 542] on icon "button" at bounding box center [479, 549] width 31 height 31
click at [506, 549] on button "button" at bounding box center [478, 549] width 113 height 65
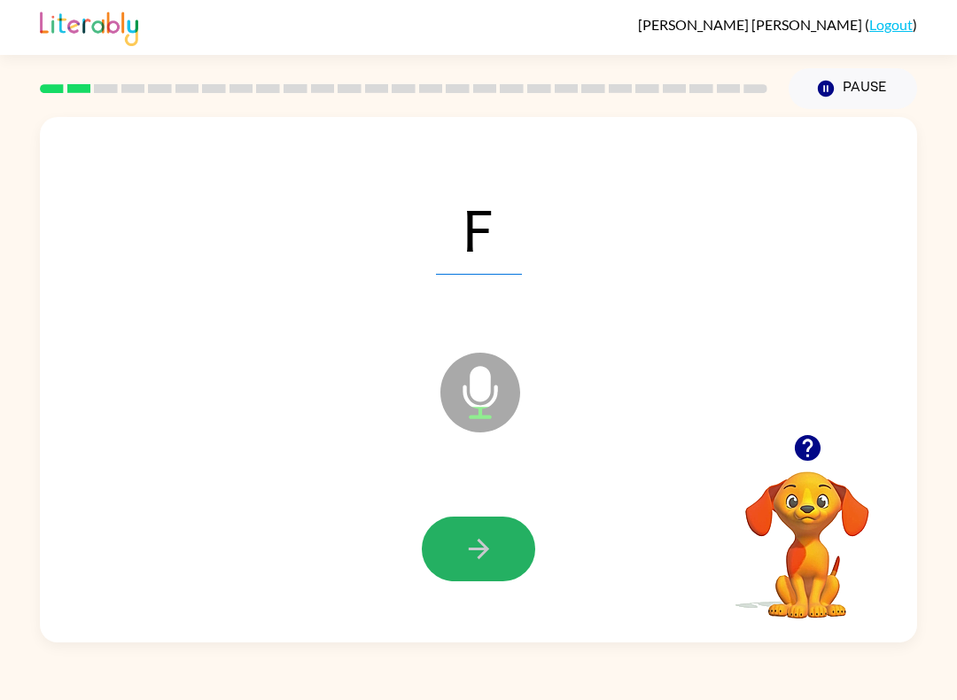
click at [465, 546] on icon "button" at bounding box center [479, 549] width 31 height 31
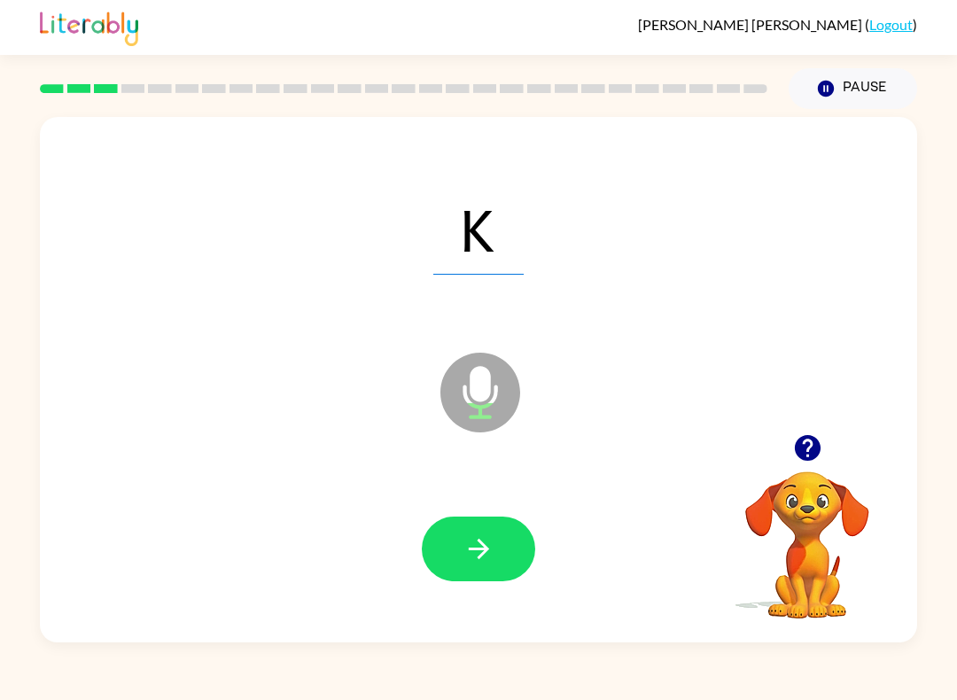
click at [471, 550] on icon "button" at bounding box center [478, 549] width 20 height 20
click at [479, 554] on icon "button" at bounding box center [479, 549] width 31 height 31
click at [480, 551] on icon "button" at bounding box center [479, 549] width 31 height 31
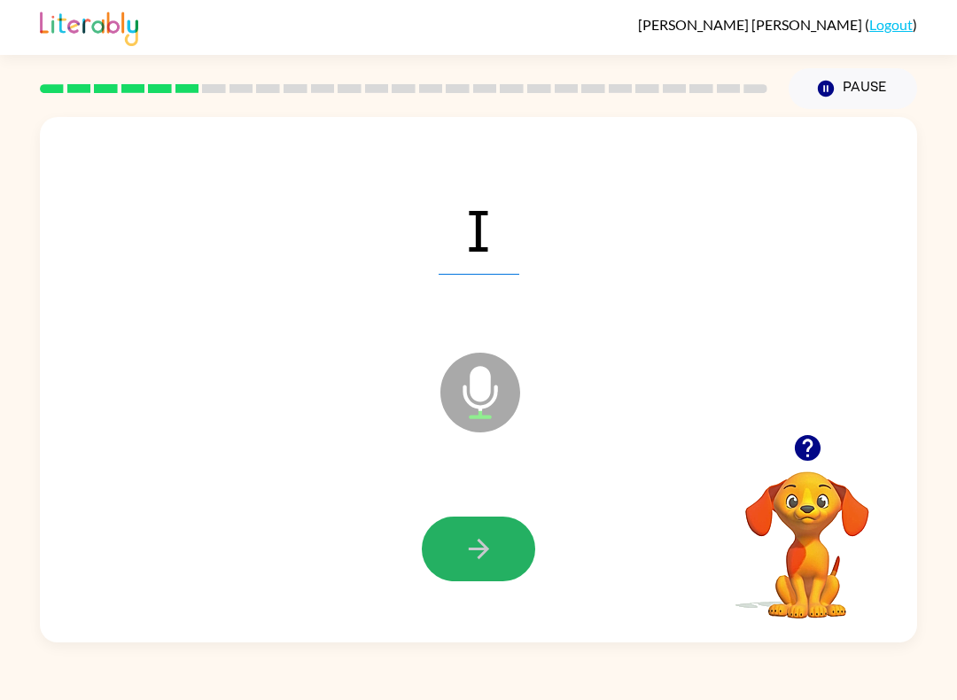
click at [475, 549] on icon "button" at bounding box center [479, 549] width 31 height 31
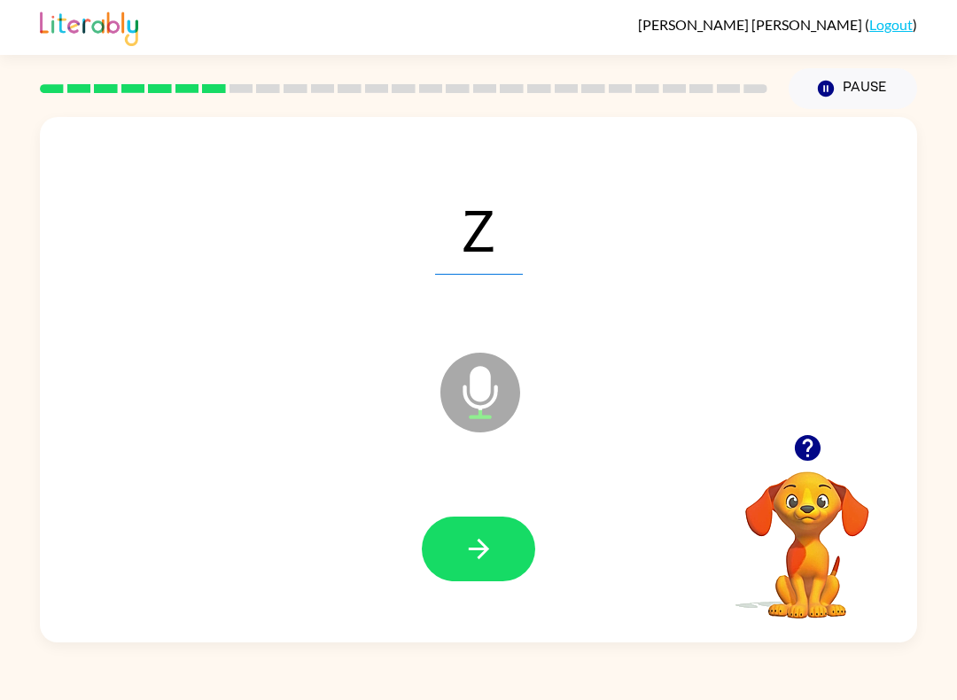
click at [473, 554] on icon "button" at bounding box center [479, 549] width 31 height 31
click at [477, 561] on icon "button" at bounding box center [479, 549] width 31 height 31
click at [479, 536] on icon "button" at bounding box center [479, 549] width 31 height 31
click at [482, 542] on icon "button" at bounding box center [479, 549] width 31 height 31
click at [448, 558] on button "button" at bounding box center [478, 549] width 113 height 65
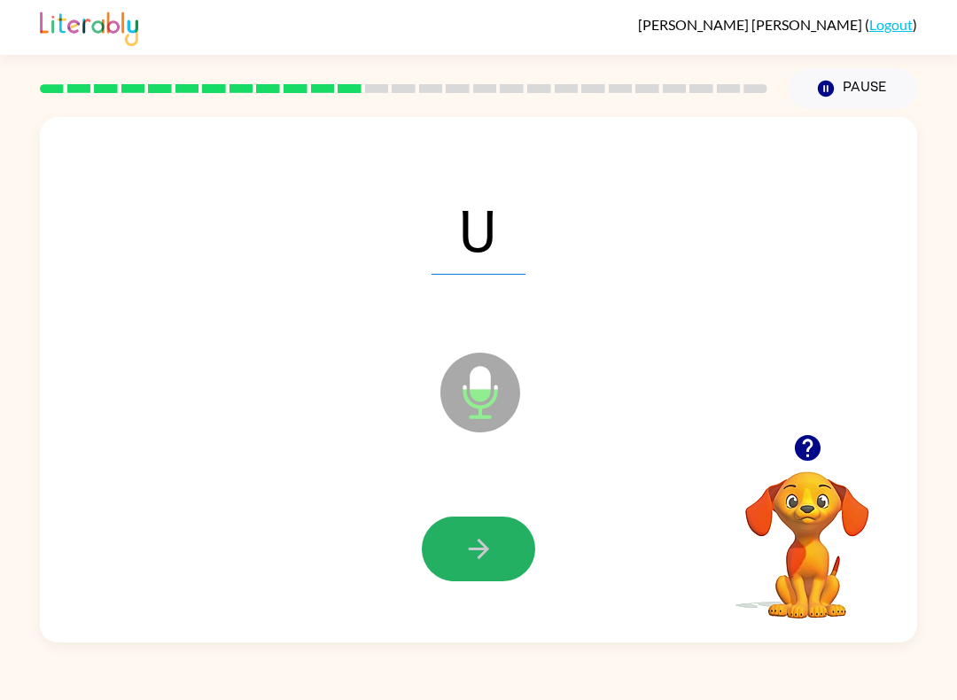
click at [464, 551] on icon "button" at bounding box center [479, 549] width 31 height 31
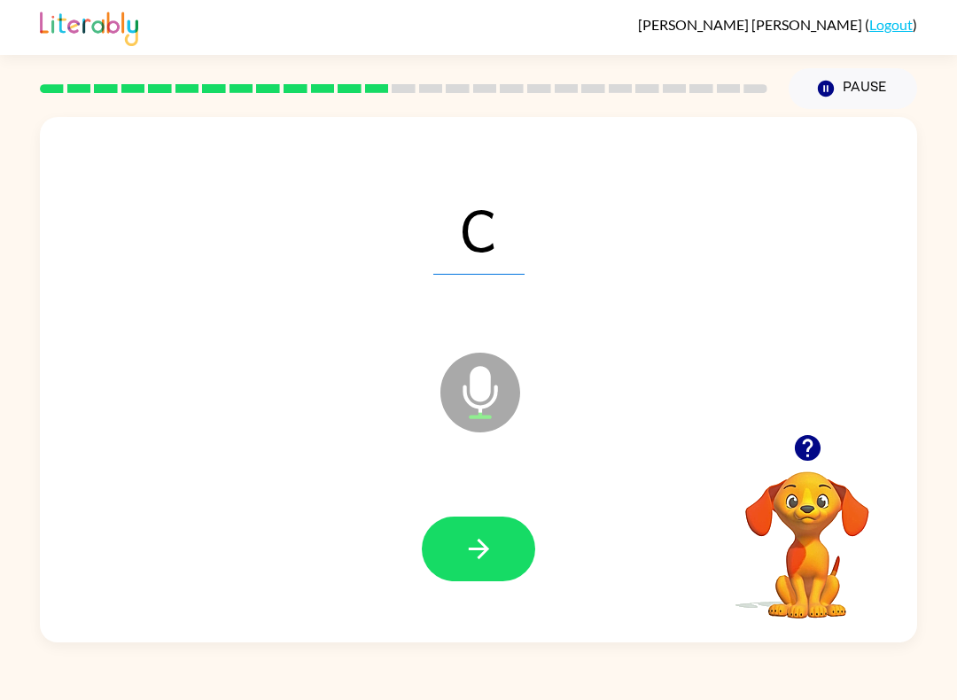
click at [454, 555] on button "button" at bounding box center [478, 549] width 113 height 65
click at [456, 559] on button "button" at bounding box center [478, 549] width 113 height 65
click at [455, 546] on button "button" at bounding box center [478, 549] width 113 height 65
click at [451, 558] on button "button" at bounding box center [478, 549] width 113 height 65
click at [456, 552] on button "button" at bounding box center [478, 549] width 113 height 65
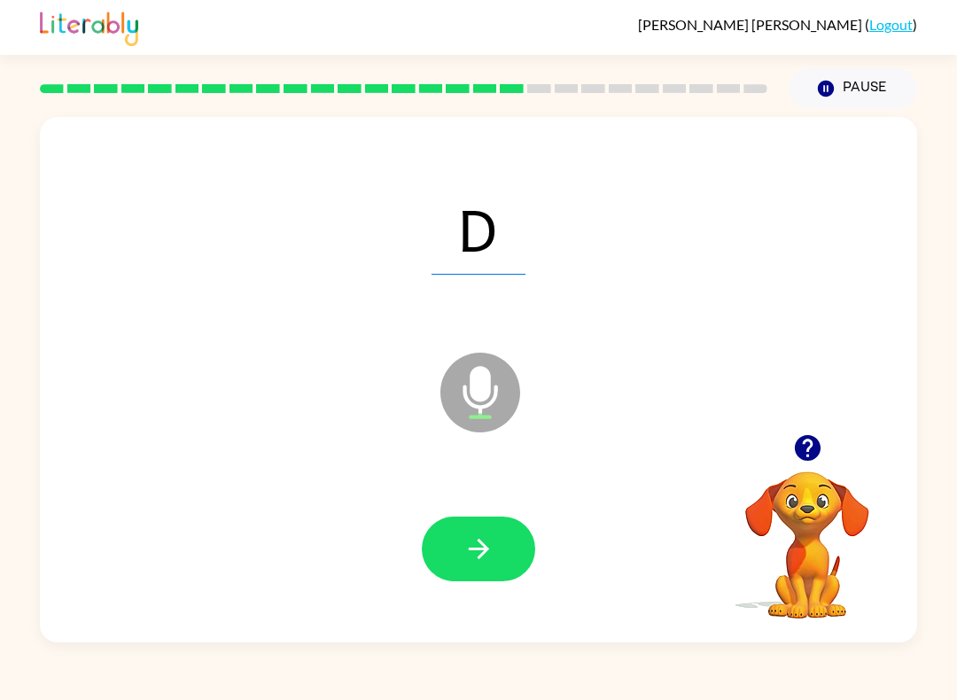
click at [449, 564] on button "button" at bounding box center [478, 549] width 113 height 65
click at [456, 558] on button "button" at bounding box center [478, 549] width 113 height 65
click at [459, 547] on button "button" at bounding box center [478, 549] width 113 height 65
click at [444, 568] on button "button" at bounding box center [478, 549] width 113 height 65
click at [456, 550] on button "button" at bounding box center [478, 549] width 113 height 65
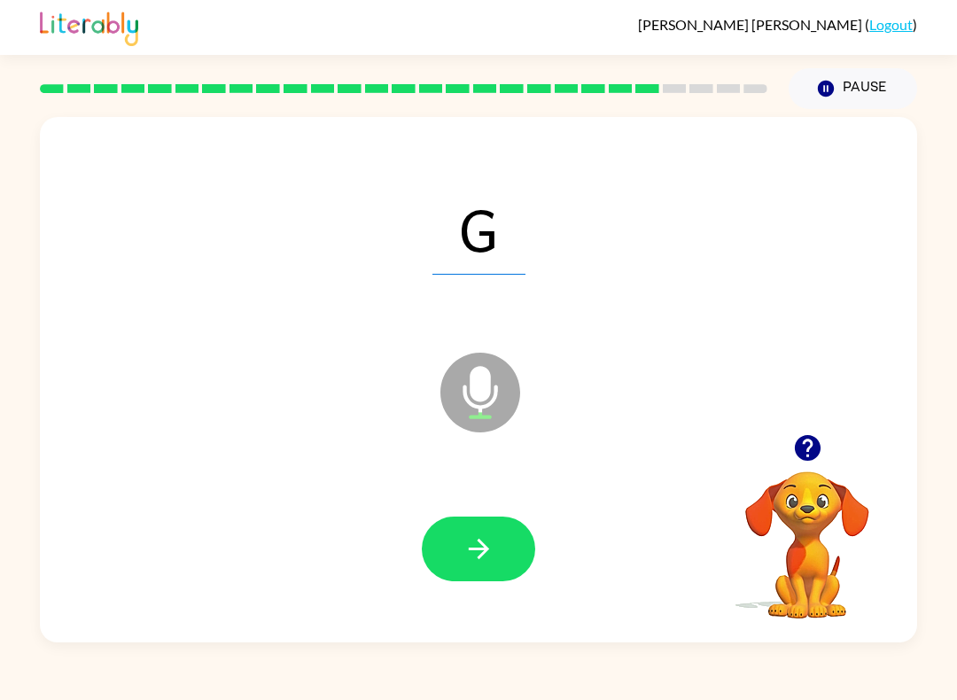
click at [465, 538] on icon "button" at bounding box center [479, 549] width 31 height 31
click at [456, 551] on button "button" at bounding box center [478, 549] width 113 height 65
click at [456, 542] on button "button" at bounding box center [478, 549] width 113 height 65
click at [459, 545] on button "button" at bounding box center [478, 549] width 113 height 65
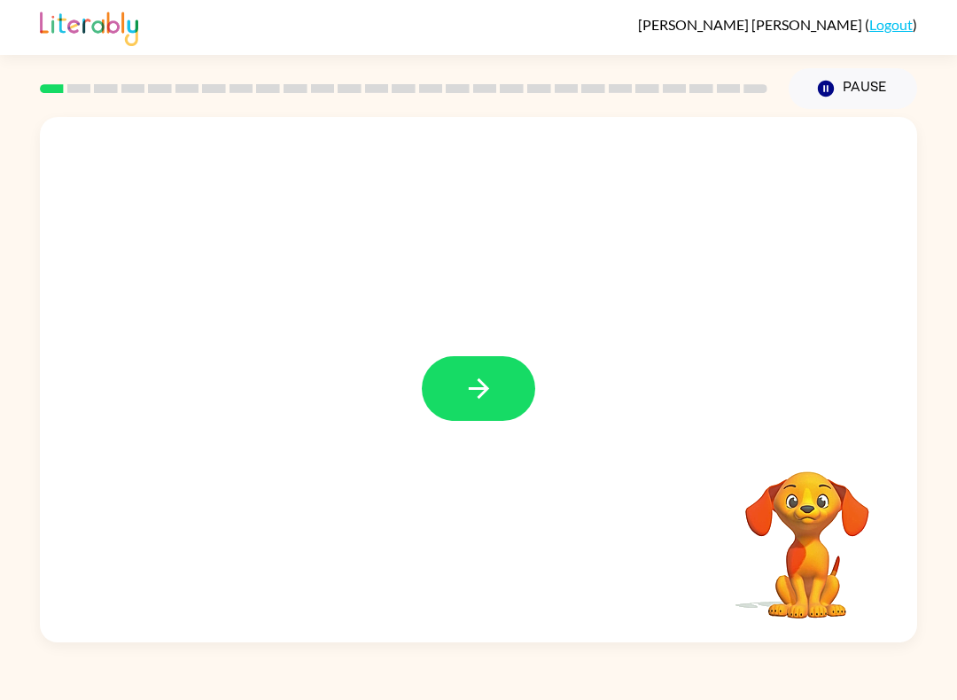
click at [457, 404] on button "button" at bounding box center [478, 388] width 113 height 65
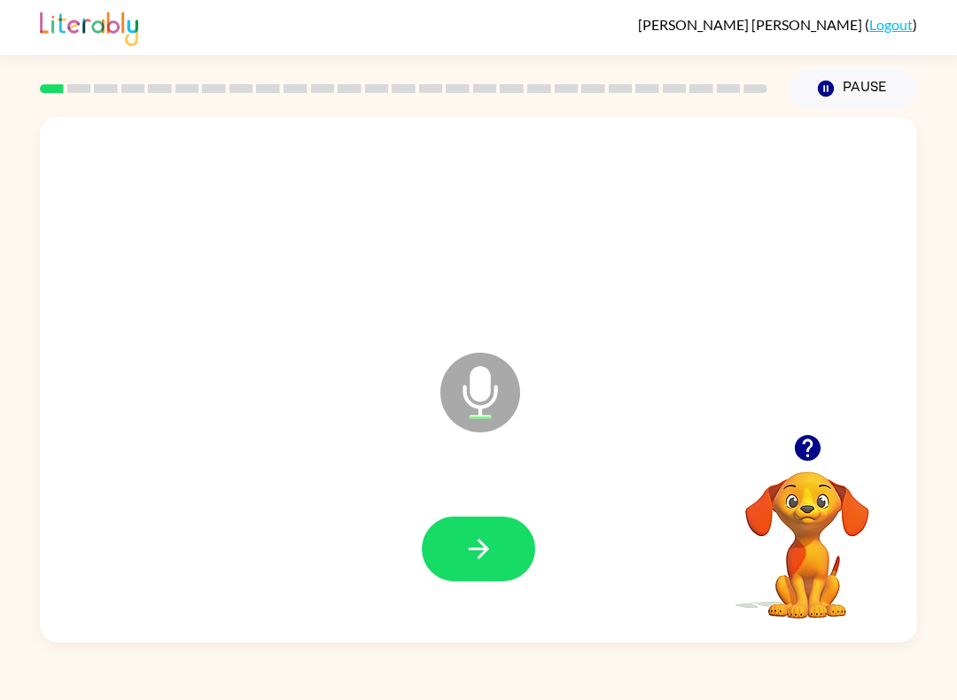
click at [473, 560] on icon "button" at bounding box center [479, 549] width 31 height 31
click at [495, 540] on button "button" at bounding box center [478, 549] width 113 height 65
click at [493, 551] on icon "button" at bounding box center [479, 549] width 31 height 31
click at [484, 552] on icon "button" at bounding box center [478, 549] width 20 height 20
click at [493, 542] on icon "button" at bounding box center [479, 549] width 31 height 31
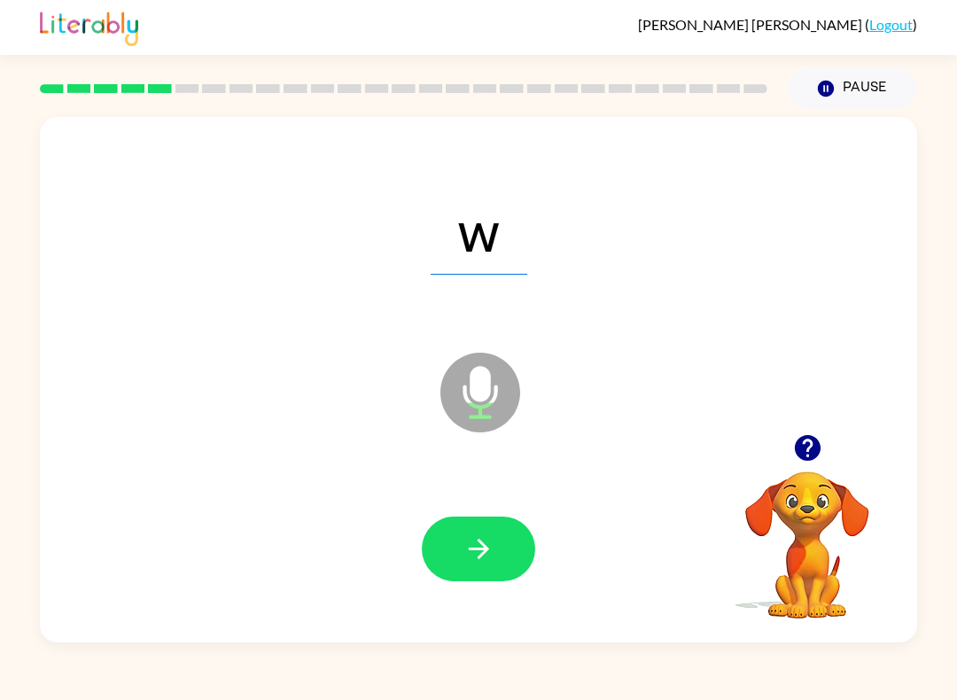
click at [482, 554] on icon "button" at bounding box center [478, 549] width 20 height 20
click at [472, 558] on icon "button" at bounding box center [479, 549] width 31 height 31
click at [480, 550] on icon "button" at bounding box center [478, 549] width 20 height 20
click at [486, 553] on icon "button" at bounding box center [478, 549] width 20 height 20
click at [493, 550] on icon "button" at bounding box center [479, 549] width 31 height 31
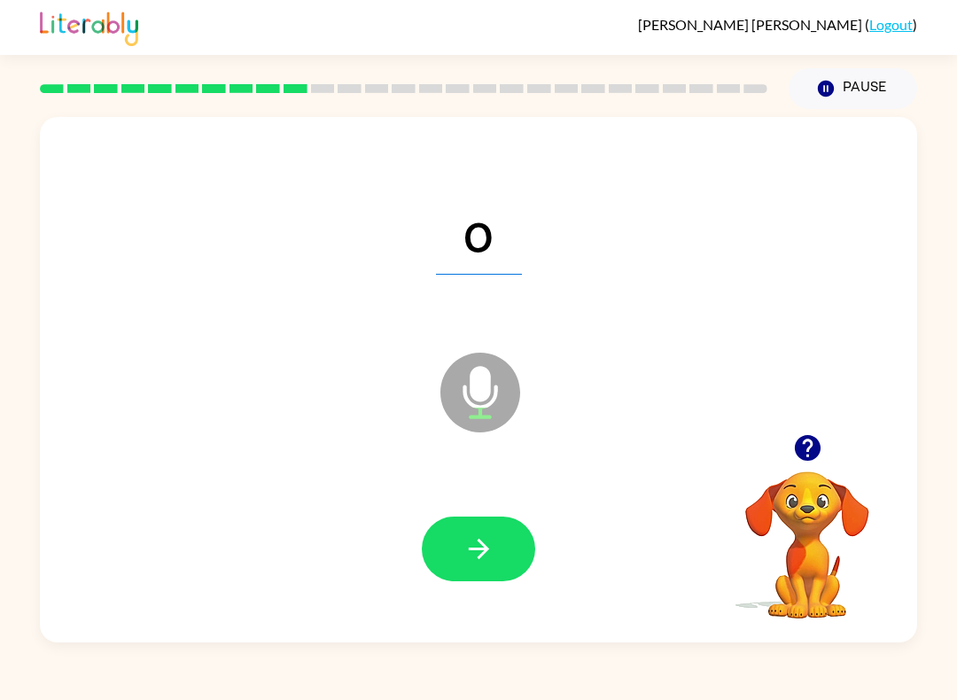
click at [480, 562] on icon "button" at bounding box center [479, 549] width 31 height 31
click at [500, 549] on button "button" at bounding box center [478, 549] width 113 height 65
click at [483, 561] on icon "button" at bounding box center [479, 549] width 31 height 31
click at [483, 554] on icon "button" at bounding box center [478, 549] width 20 height 20
click at [484, 547] on icon "button" at bounding box center [478, 549] width 20 height 20
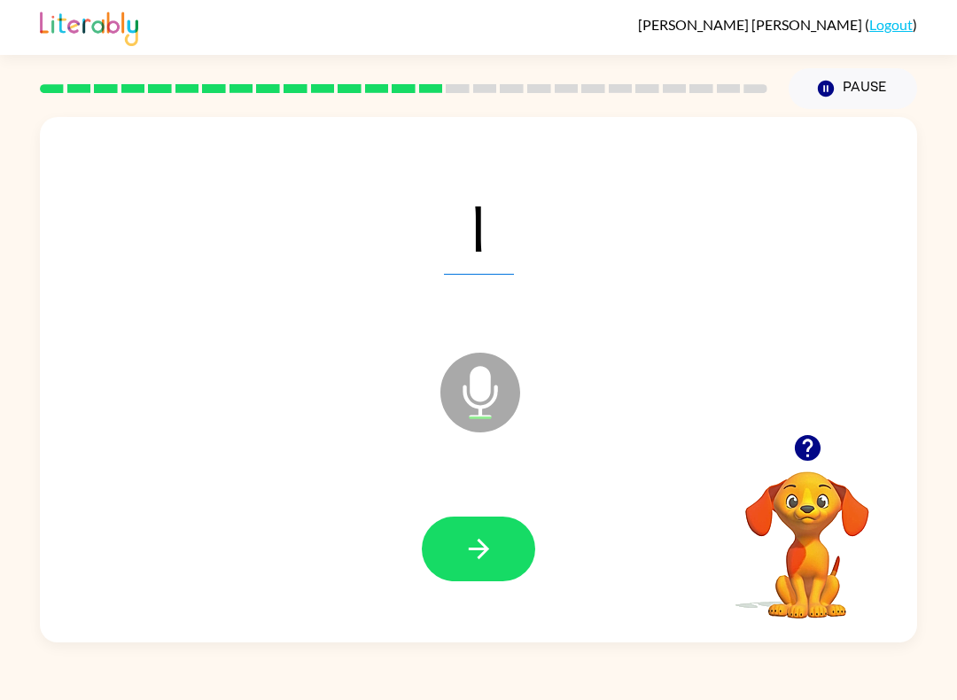
click at [488, 549] on icon "button" at bounding box center [478, 549] width 20 height 20
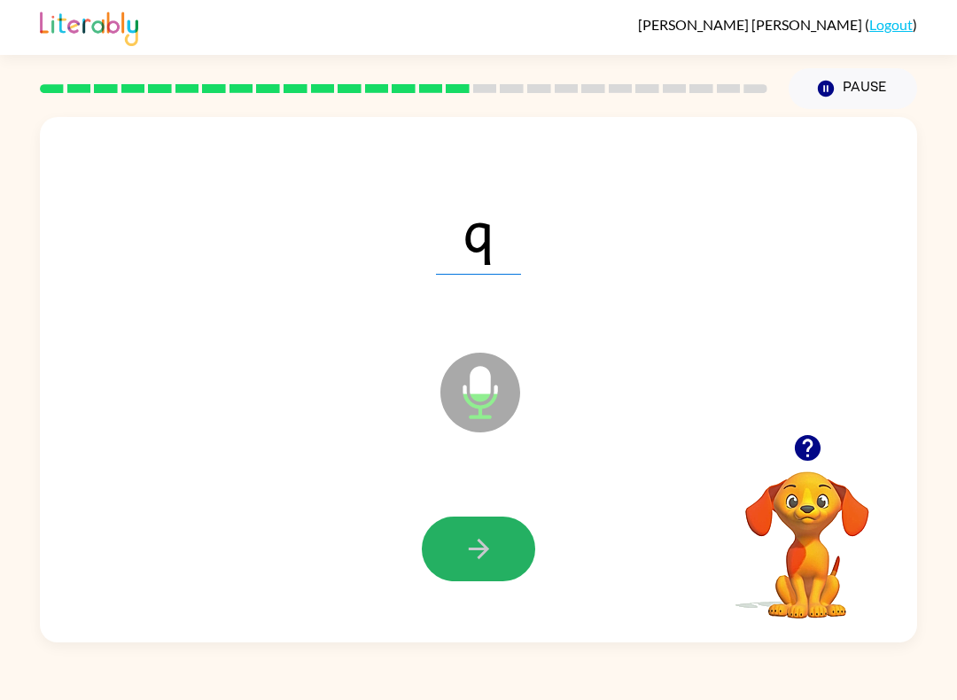
click at [476, 544] on icon "button" at bounding box center [479, 549] width 31 height 31
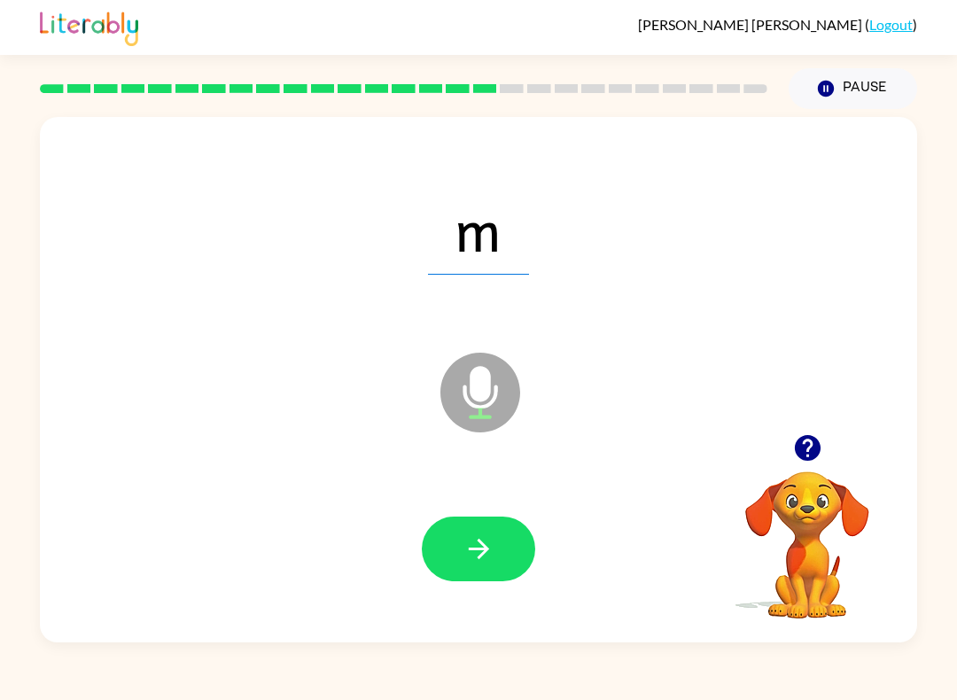
click at [479, 542] on icon "button" at bounding box center [478, 549] width 20 height 20
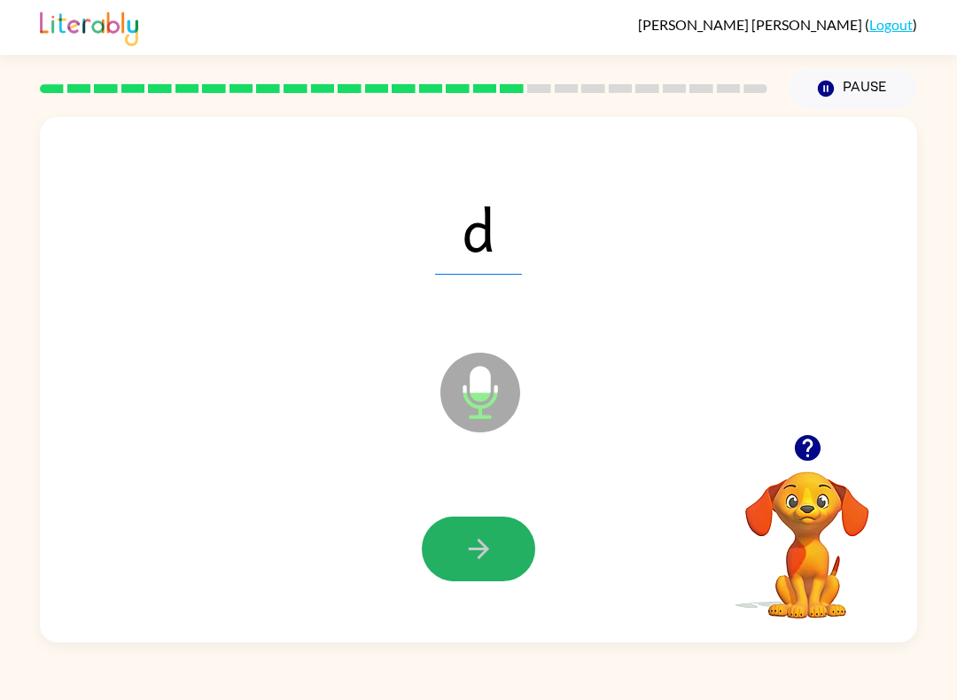
click at [478, 557] on icon "button" at bounding box center [479, 549] width 31 height 31
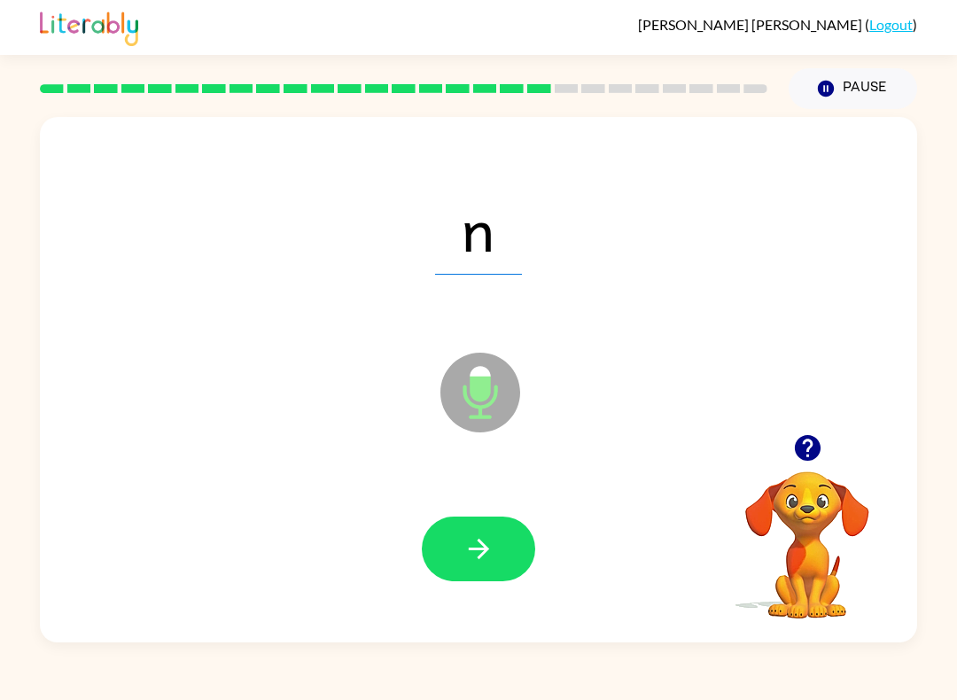
click at [476, 551] on icon "button" at bounding box center [479, 549] width 31 height 31
click at [472, 550] on icon "button" at bounding box center [478, 549] width 20 height 20
click at [477, 556] on icon "button" at bounding box center [479, 549] width 31 height 31
click at [474, 559] on icon "button" at bounding box center [479, 549] width 31 height 31
click at [480, 551] on icon "button" at bounding box center [479, 549] width 31 height 31
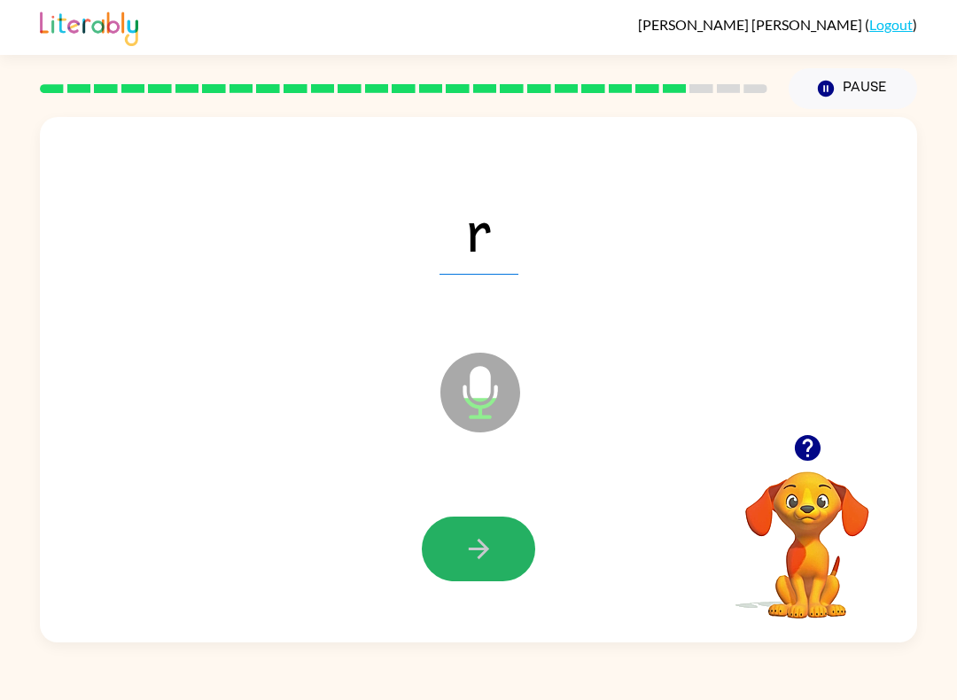
click at [489, 568] on button "button" at bounding box center [478, 549] width 113 height 65
click at [496, 544] on button "button" at bounding box center [478, 549] width 113 height 65
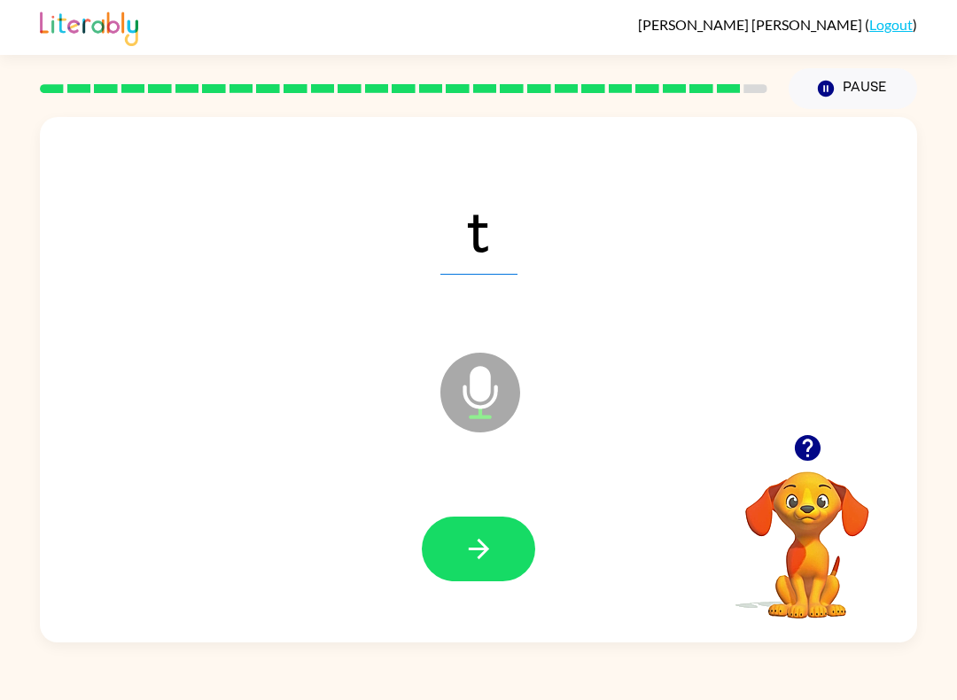
click at [497, 545] on button "button" at bounding box center [478, 549] width 113 height 65
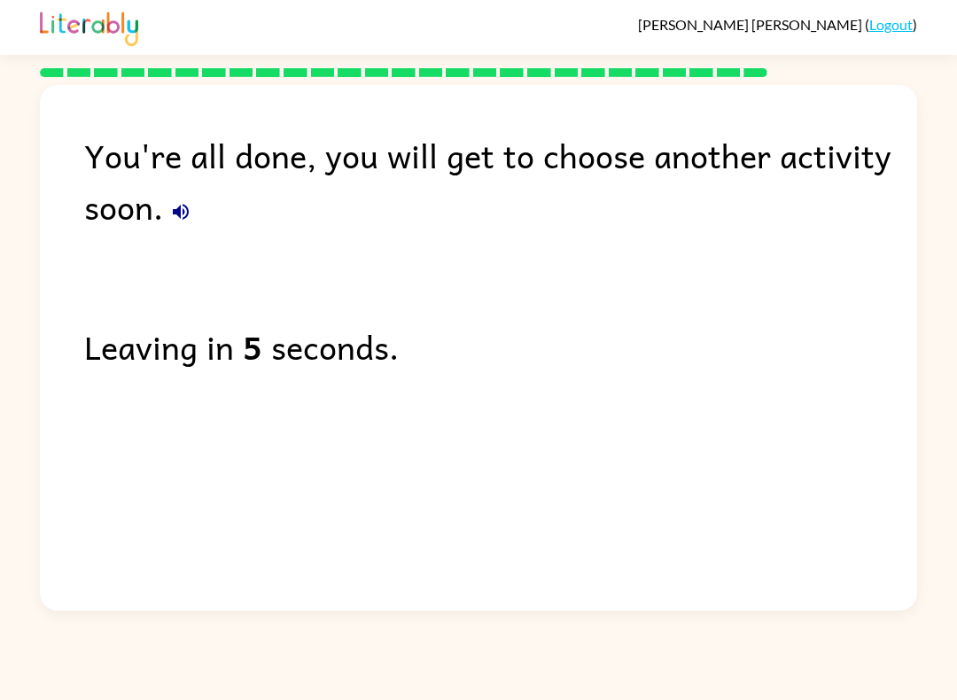
click at [33, 49] on div "[PERSON_NAME] ( Logout )" at bounding box center [478, 27] width 957 height 55
